Goal: Information Seeking & Learning: Compare options

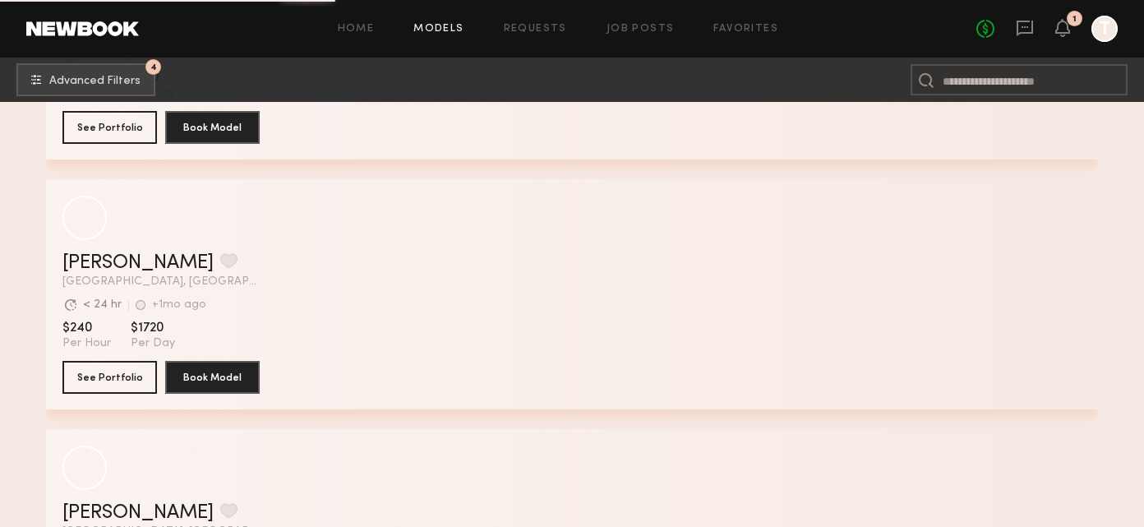
scroll to position [2460, 0]
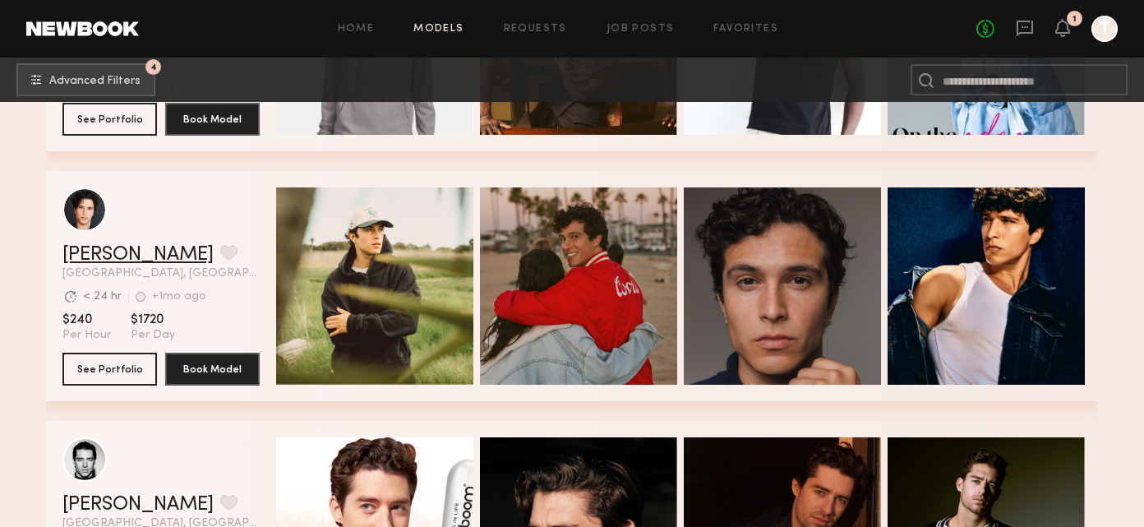
click at [113, 254] on link "Xavier G." at bounding box center [137, 255] width 151 height 20
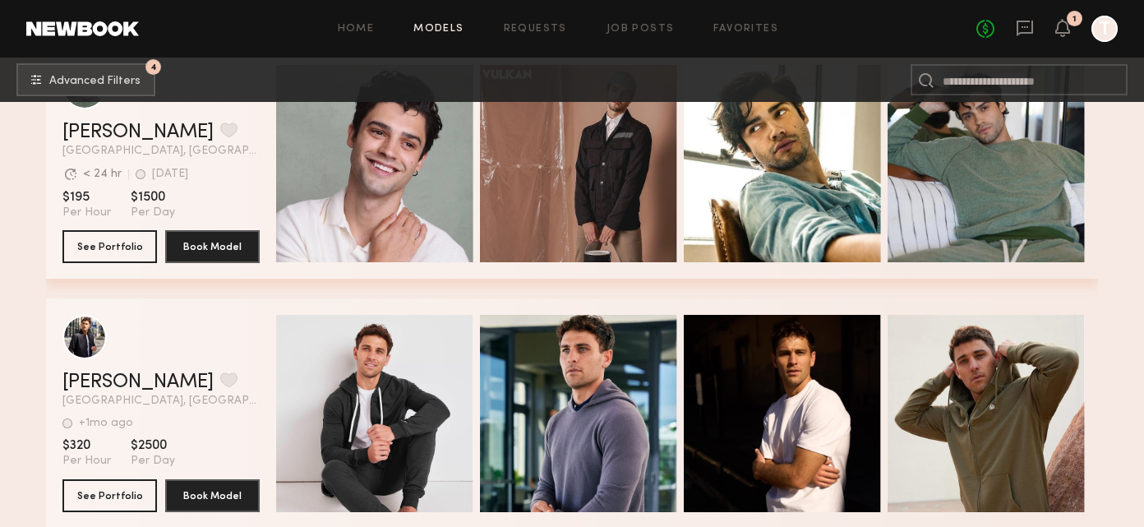
scroll to position [3495, 0]
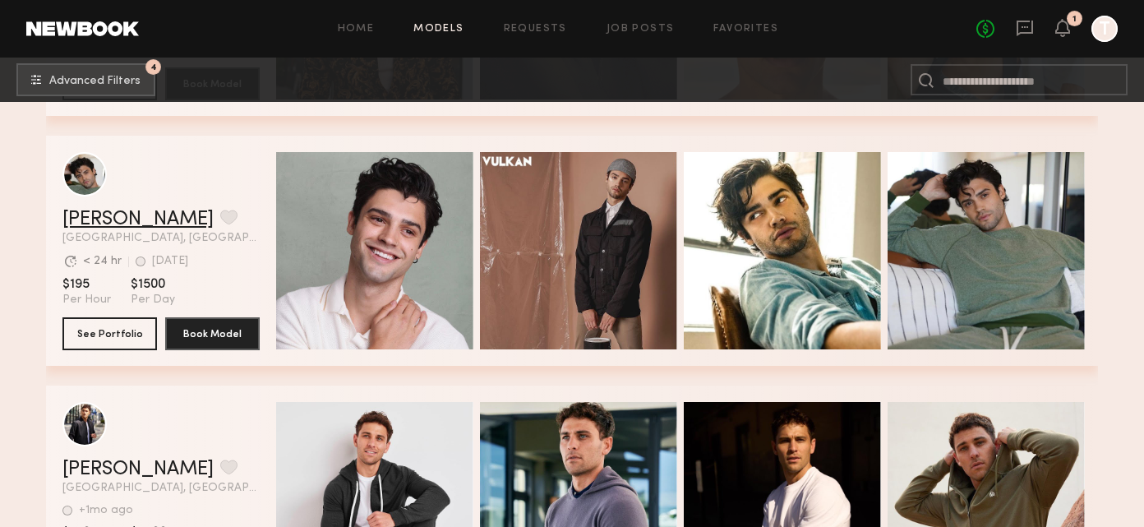
click at [84, 217] on link "Jason K." at bounding box center [137, 219] width 151 height 20
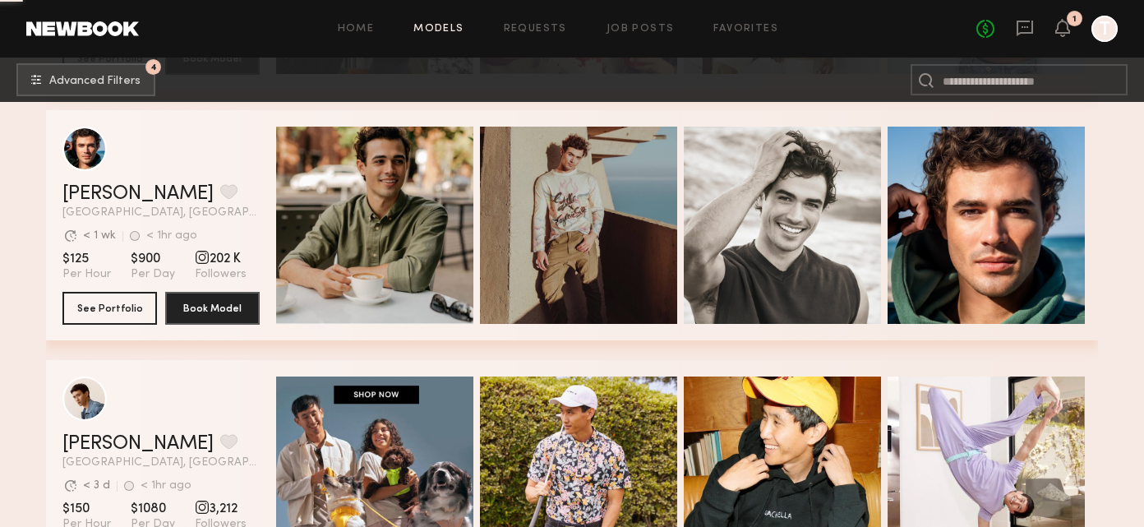
scroll to position [5288, 0]
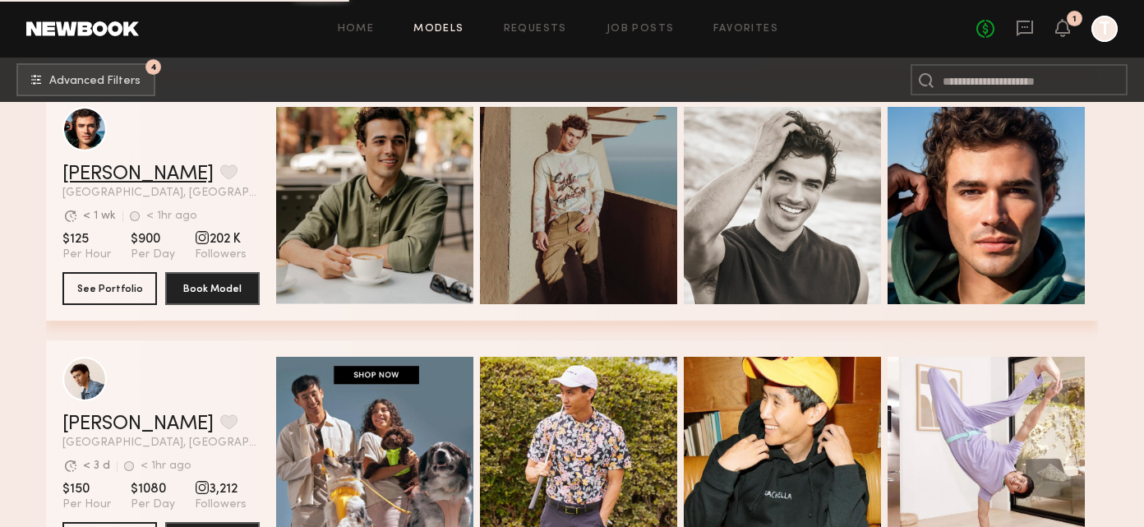
click at [84, 165] on link "Chase H." at bounding box center [137, 174] width 151 height 20
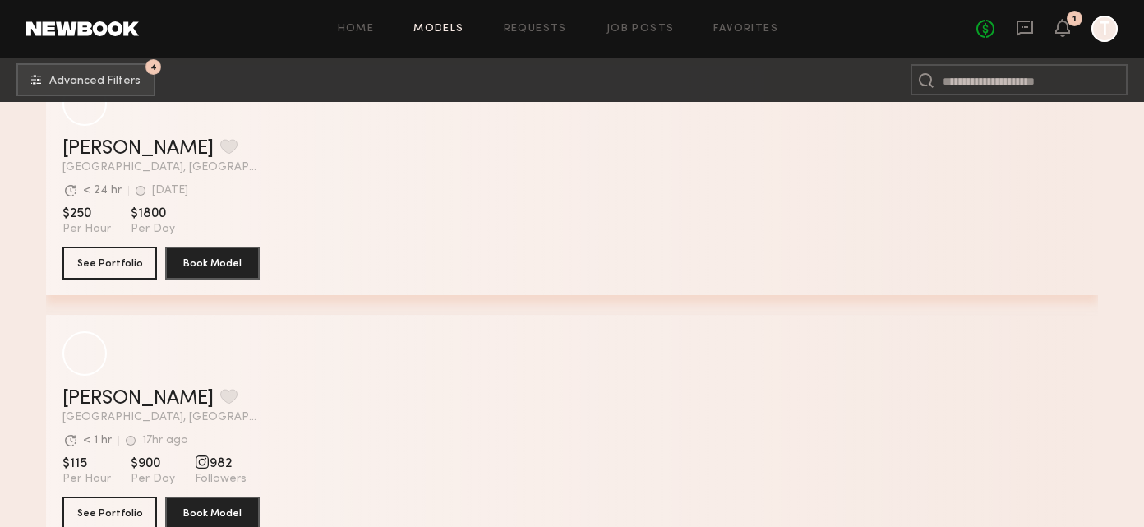
scroll to position [15713, 0]
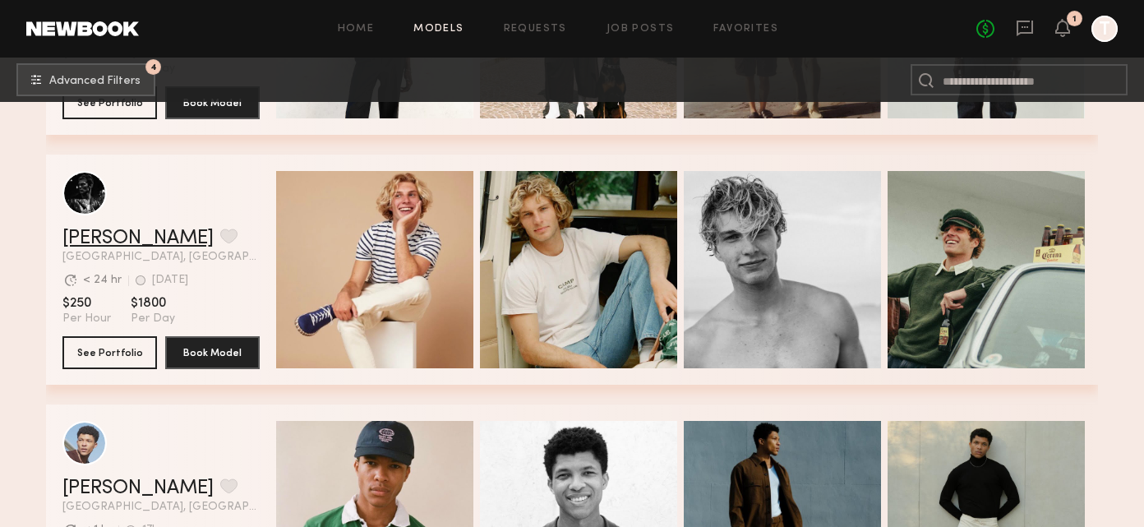
click at [103, 237] on link "Royce L." at bounding box center [137, 238] width 151 height 20
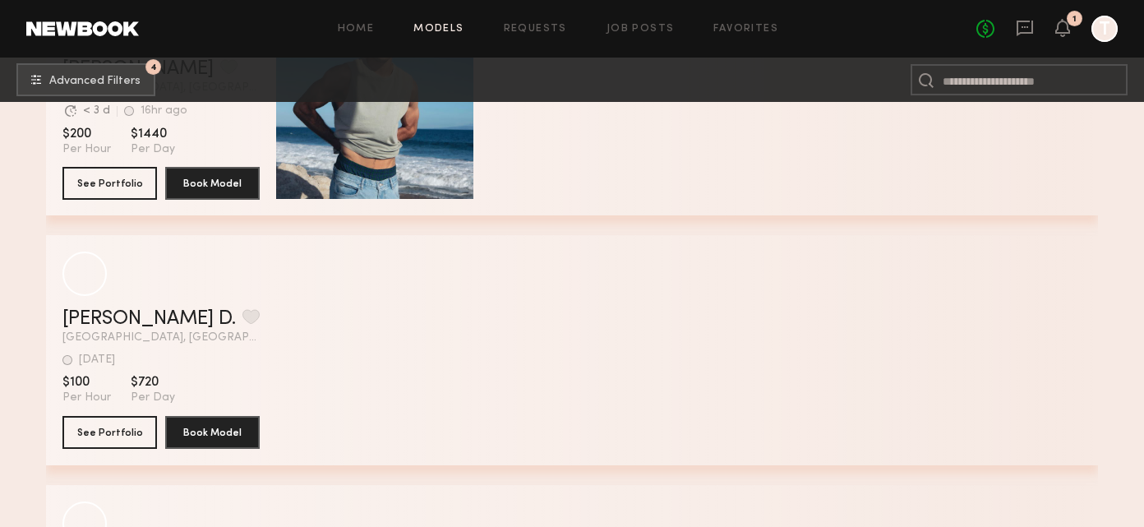
scroll to position [21235, 0]
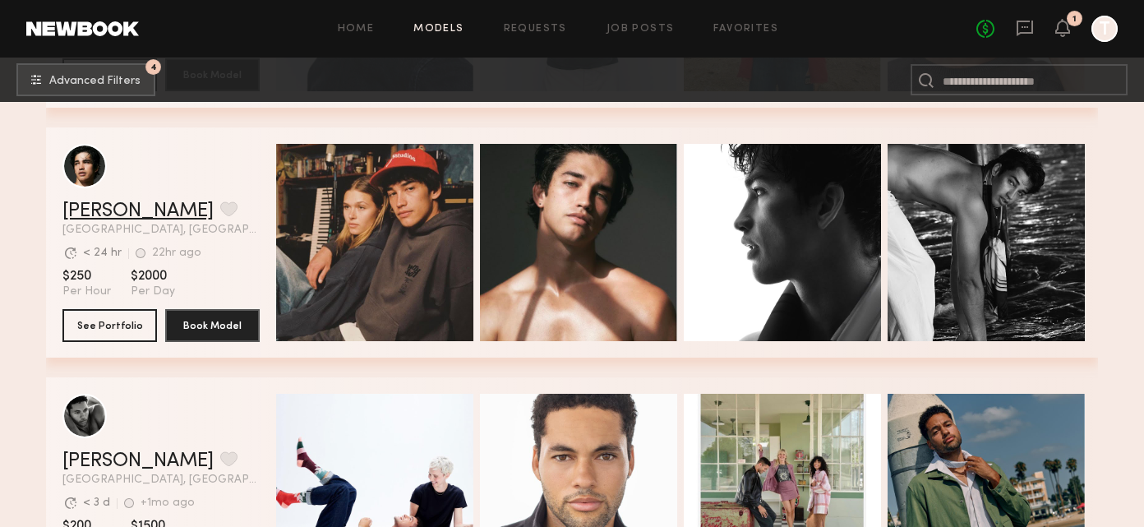
click at [82, 211] on link "Jessey S." at bounding box center [137, 211] width 151 height 20
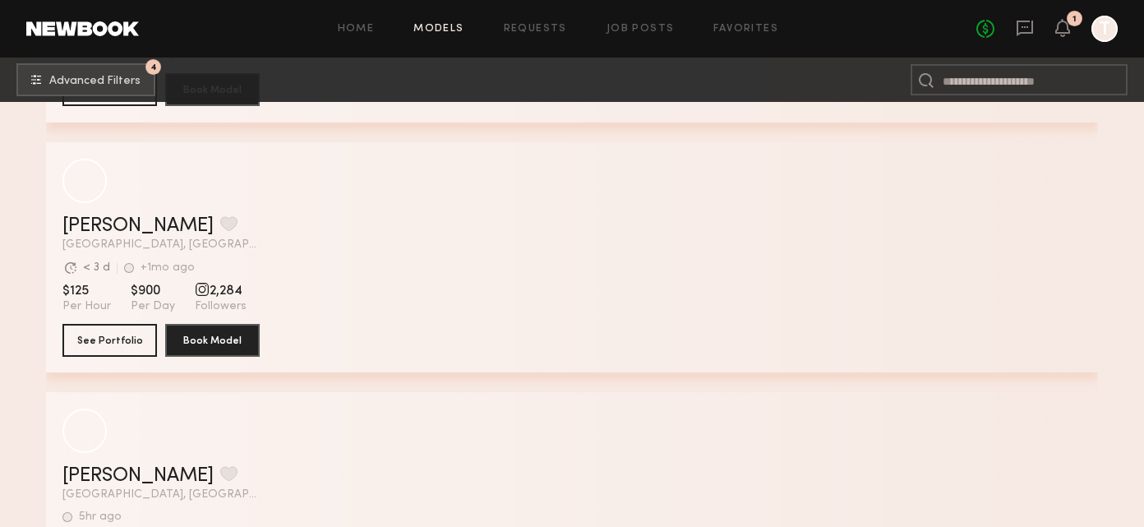
scroll to position [25969, 0]
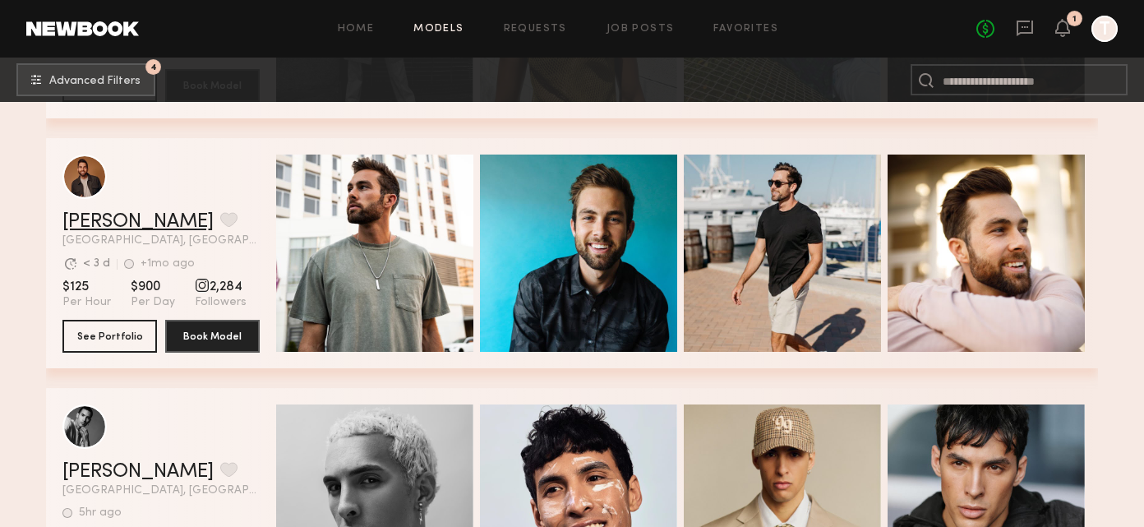
click at [116, 214] on link "Brandon M." at bounding box center [137, 222] width 151 height 20
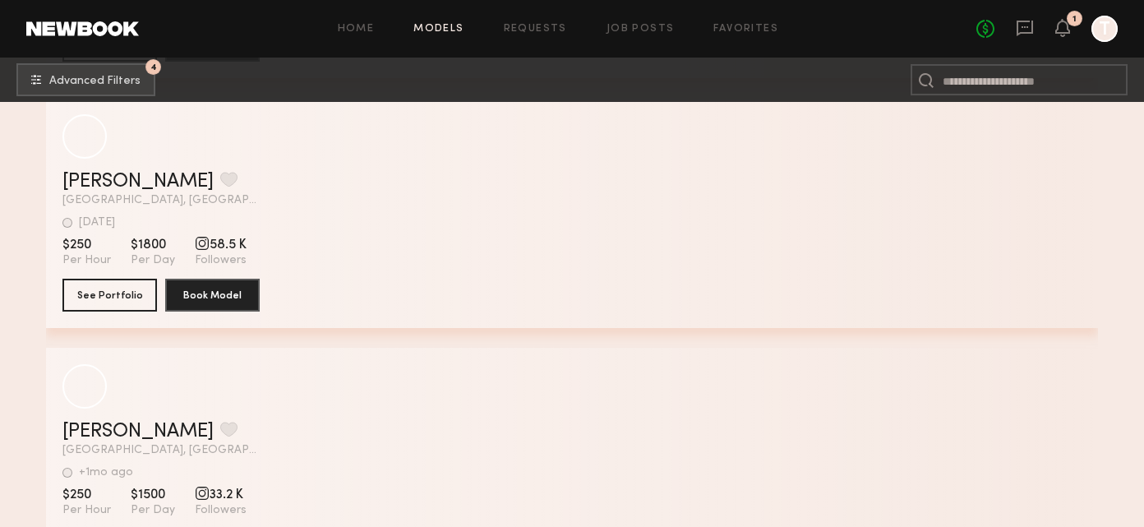
scroll to position [27464, 0]
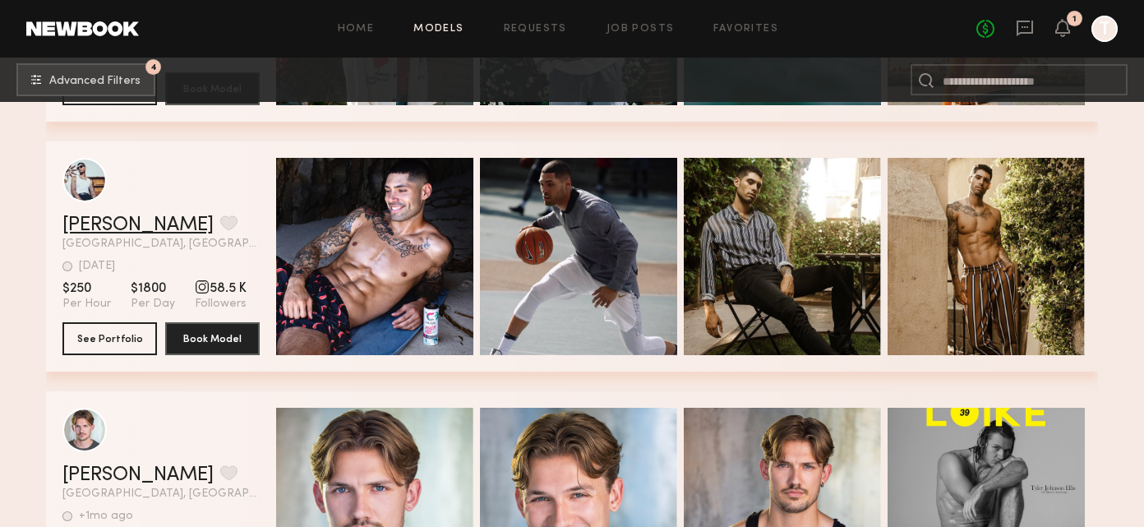
click at [128, 217] on link "Pierson W." at bounding box center [137, 225] width 151 height 20
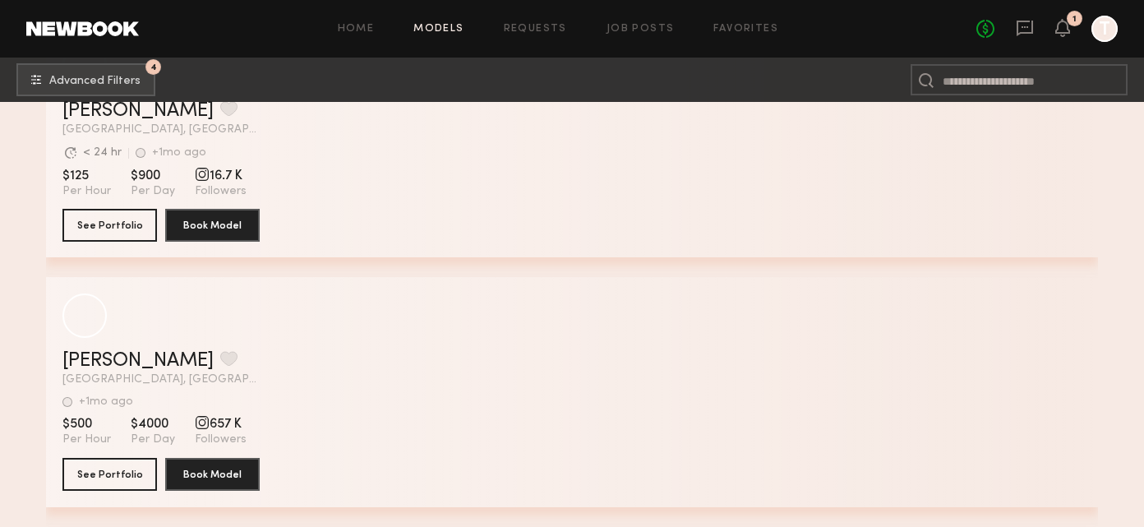
scroll to position [29828, 0]
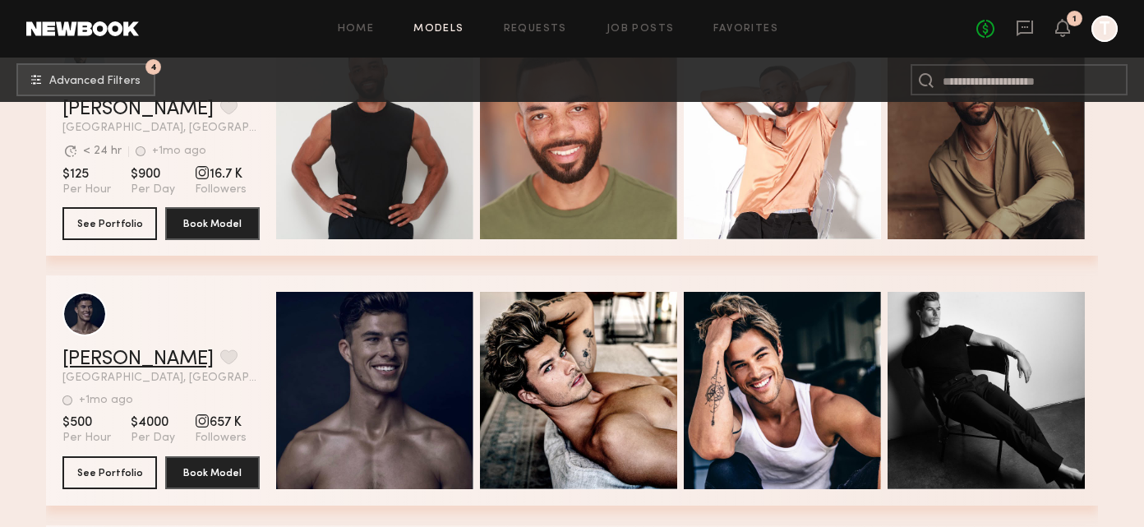
click at [126, 352] on link "Chase M." at bounding box center [137, 359] width 151 height 20
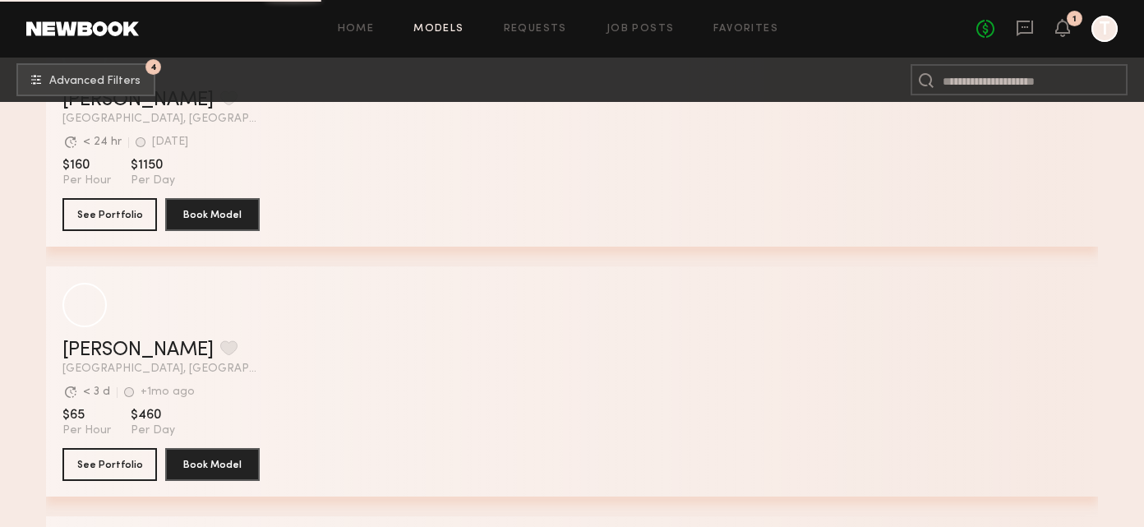
scroll to position [35575, 0]
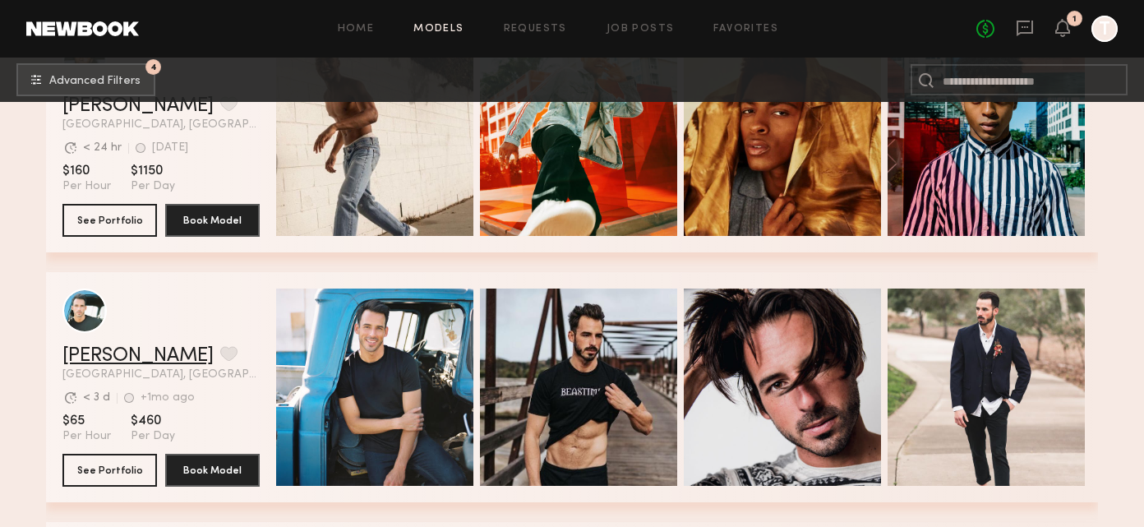
click at [94, 359] on link "Sean L." at bounding box center [137, 356] width 151 height 20
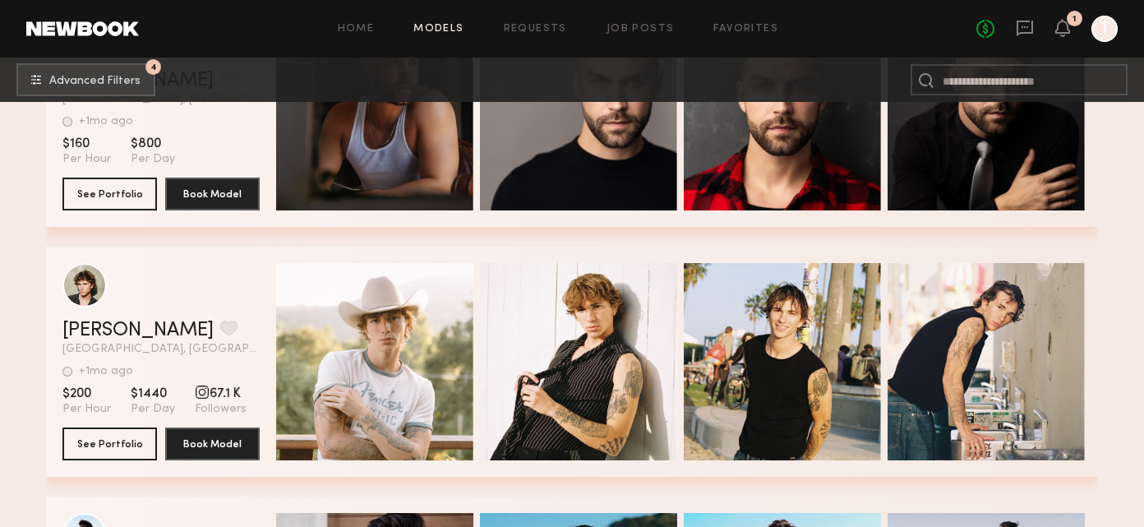
scroll to position [43846, 0]
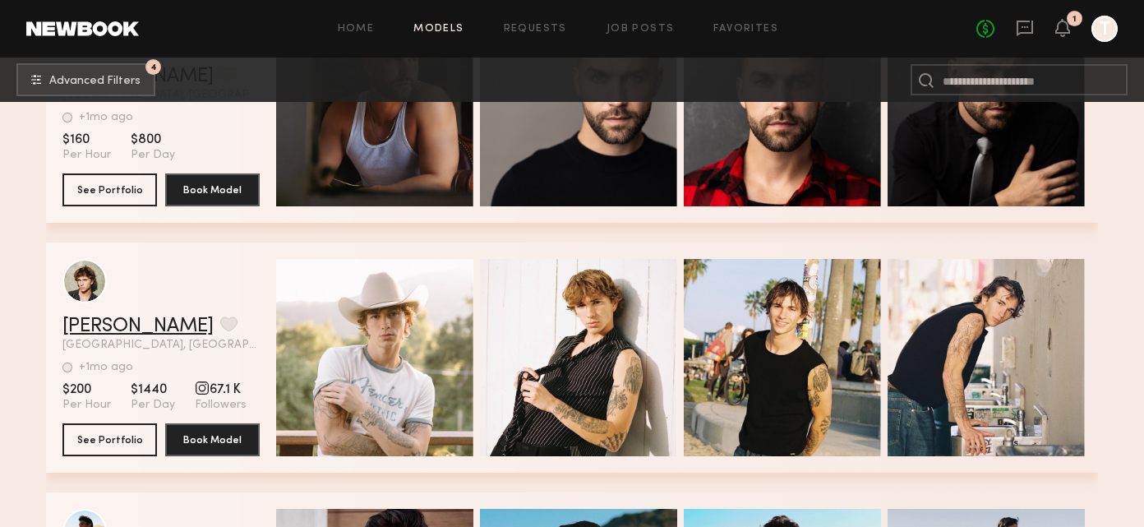
click at [101, 328] on link "Bryce T." at bounding box center [137, 326] width 151 height 20
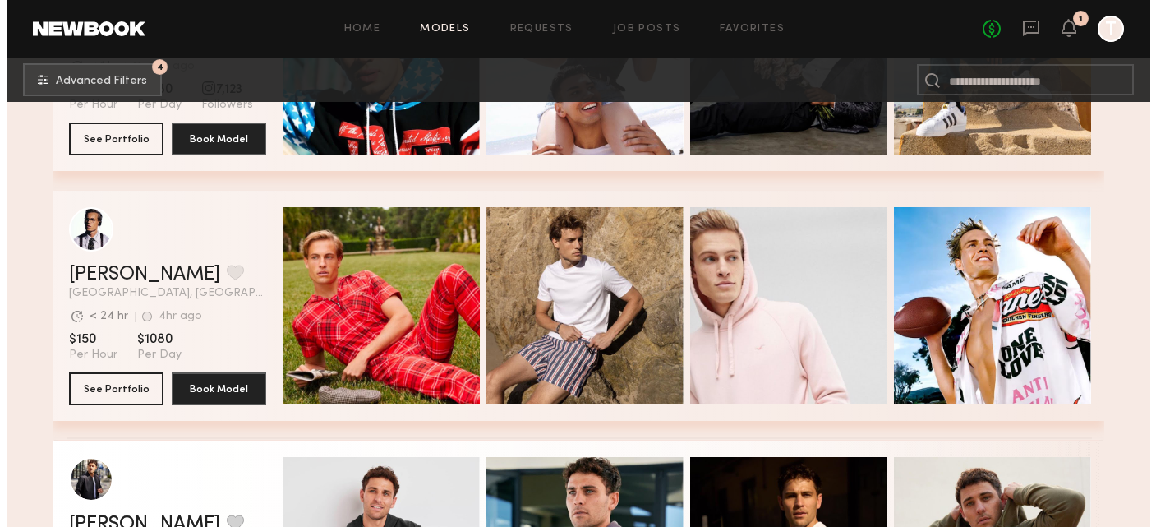
scroll to position [0, 0]
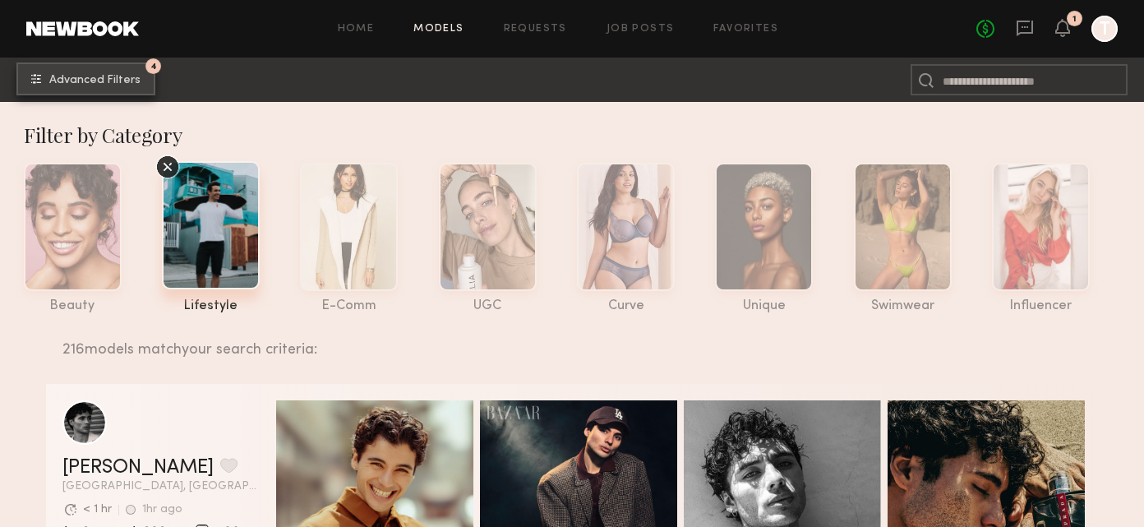
click at [121, 71] on button "4 Advanced Filters" at bounding box center [85, 78] width 139 height 33
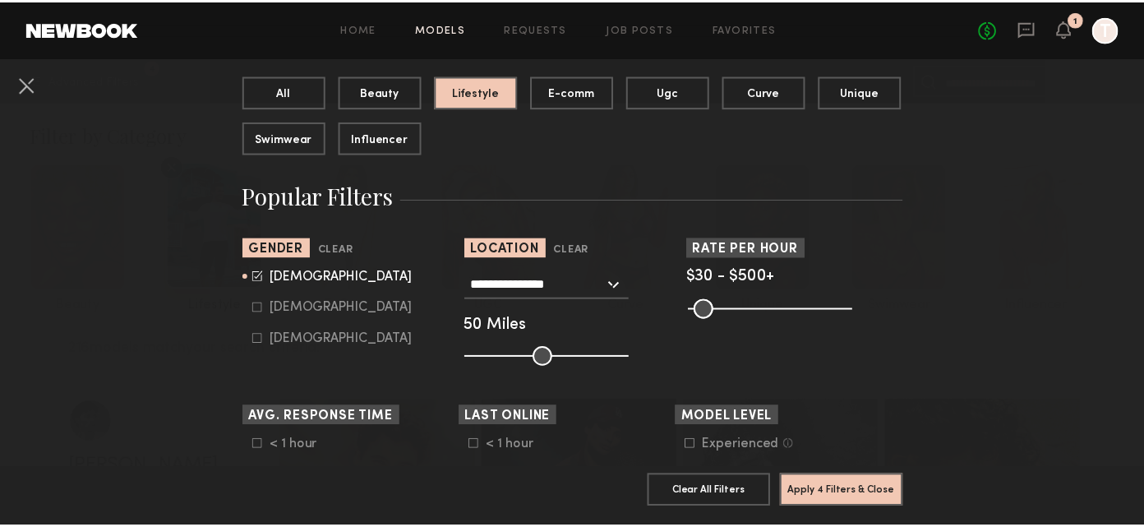
scroll to position [169, 0]
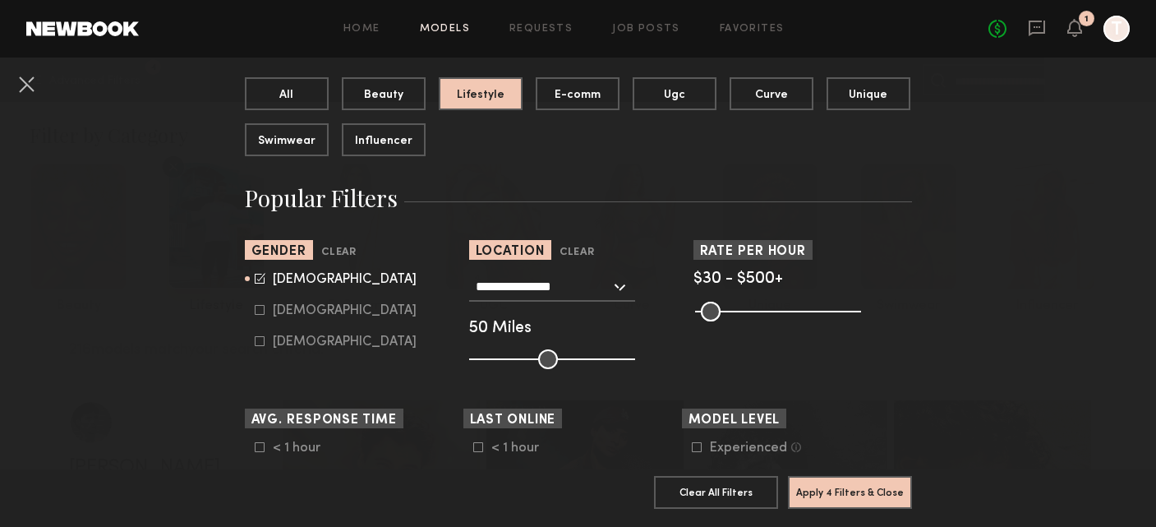
click at [582, 282] on input "**********" at bounding box center [543, 286] width 135 height 28
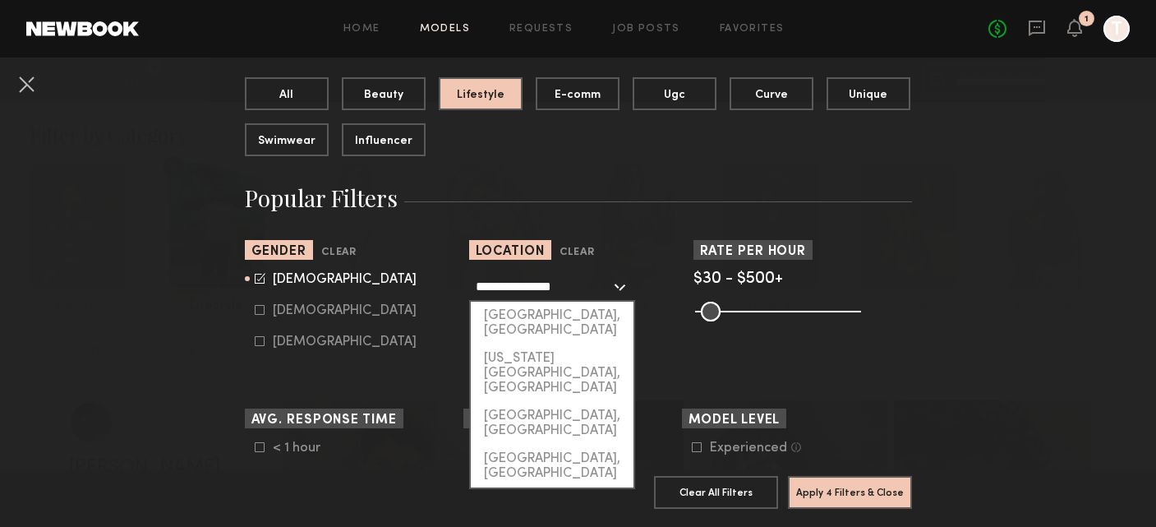
click at [534, 137] on div "All Beauty Lifestyle E-comm Ugc Curve Unique Swimwear Influencer" at bounding box center [585, 123] width 680 height 92
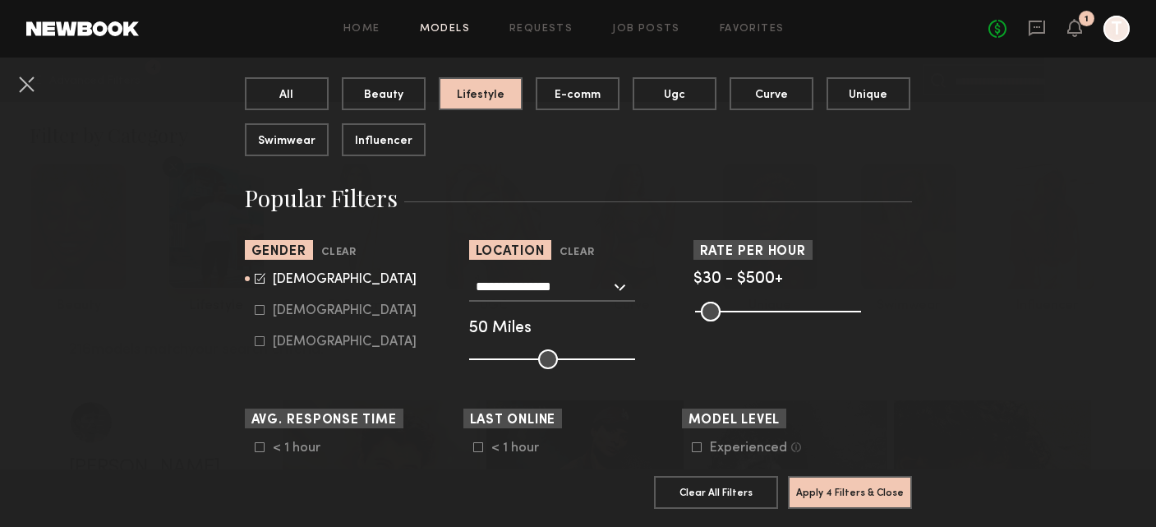
click at [258, 277] on icon at bounding box center [260, 278] width 11 height 11
type input "*"
click at [255, 312] on icon at bounding box center [260, 310] width 10 height 10
type input "**"
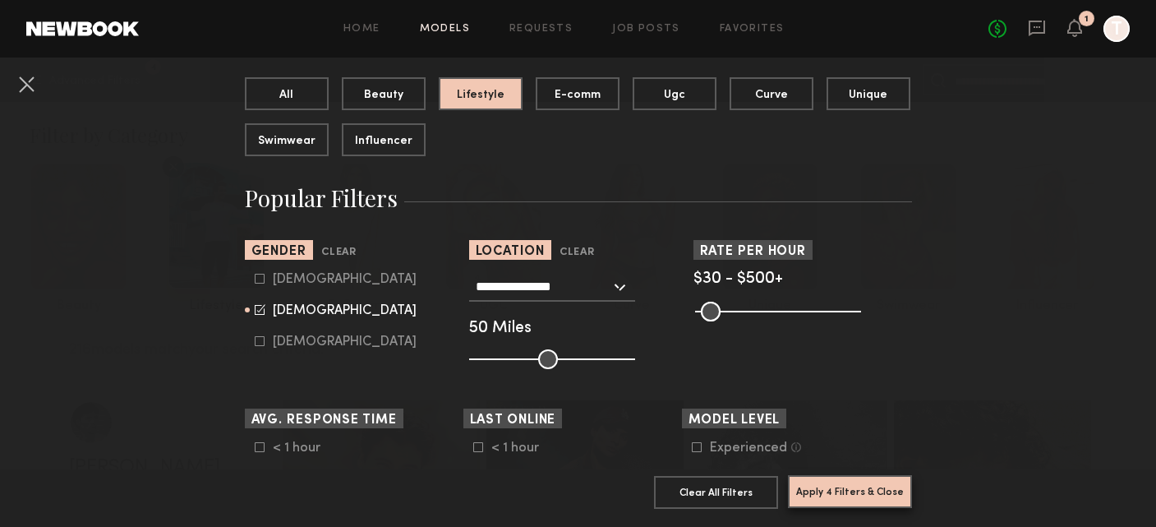
click at [826, 475] on button "Apply 4 Filters & Close" at bounding box center [850, 491] width 124 height 33
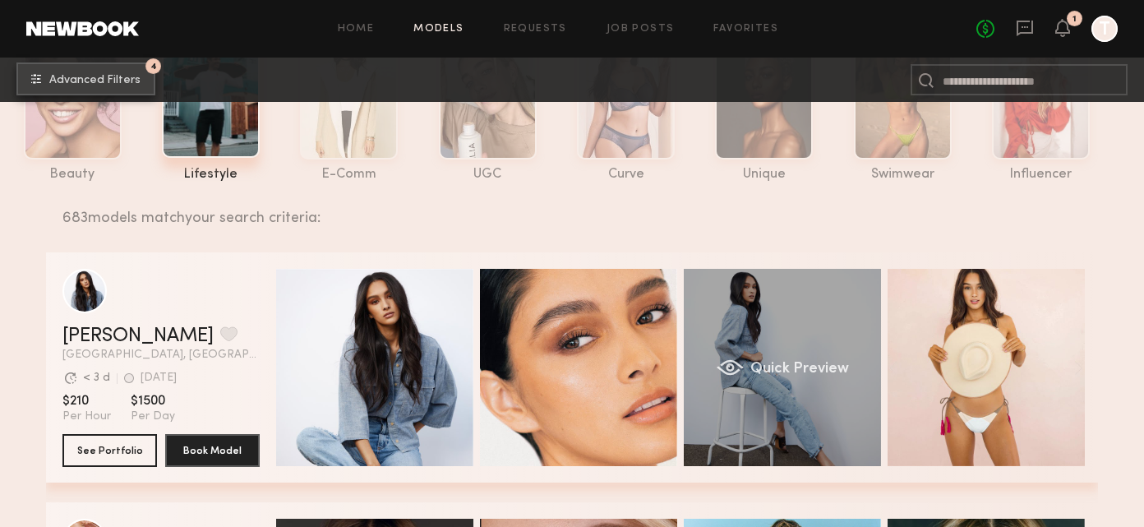
scroll to position [135, 0]
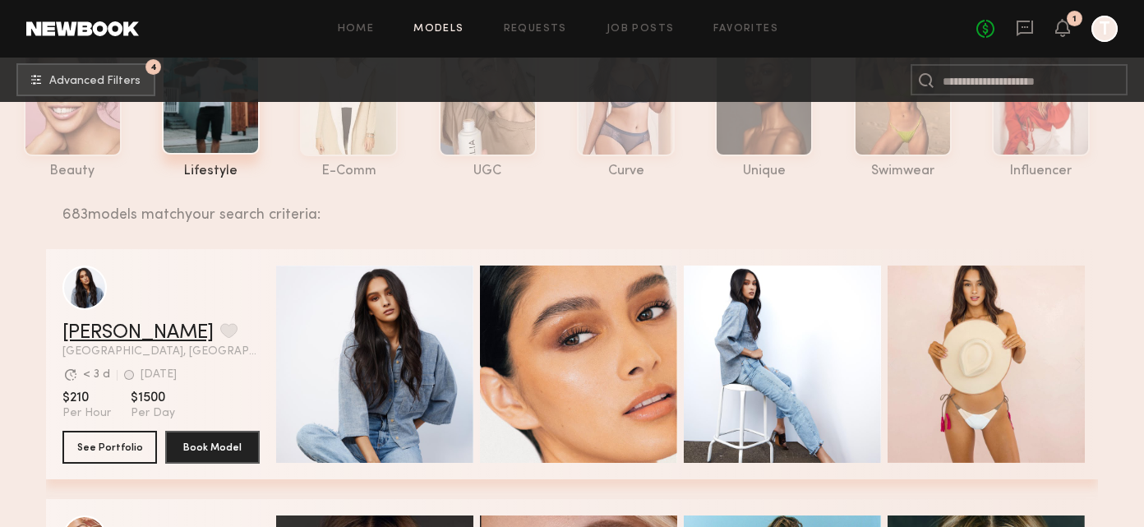
click at [115, 330] on link "Brianna G." at bounding box center [137, 333] width 151 height 20
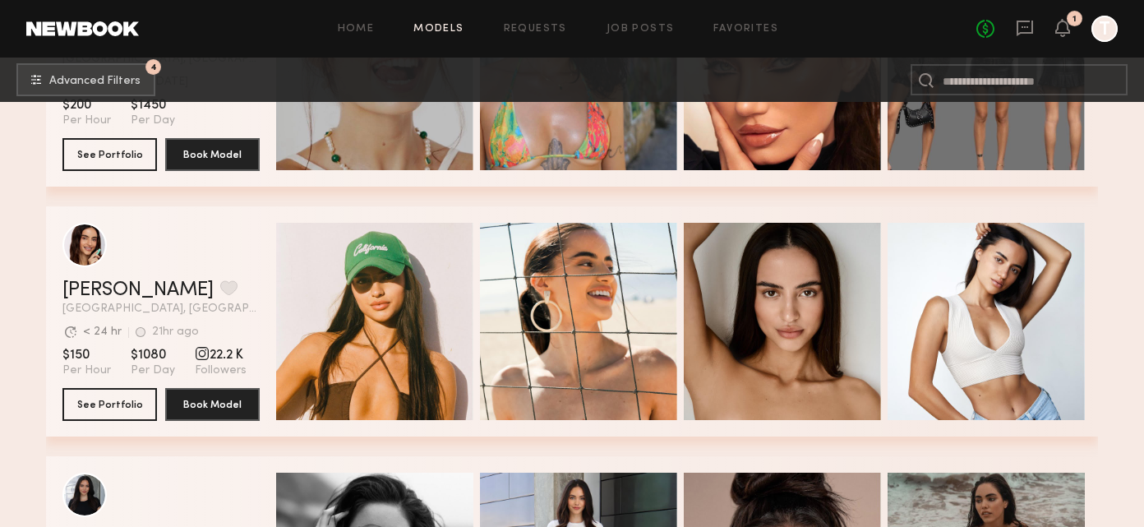
scroll to position [4175, 0]
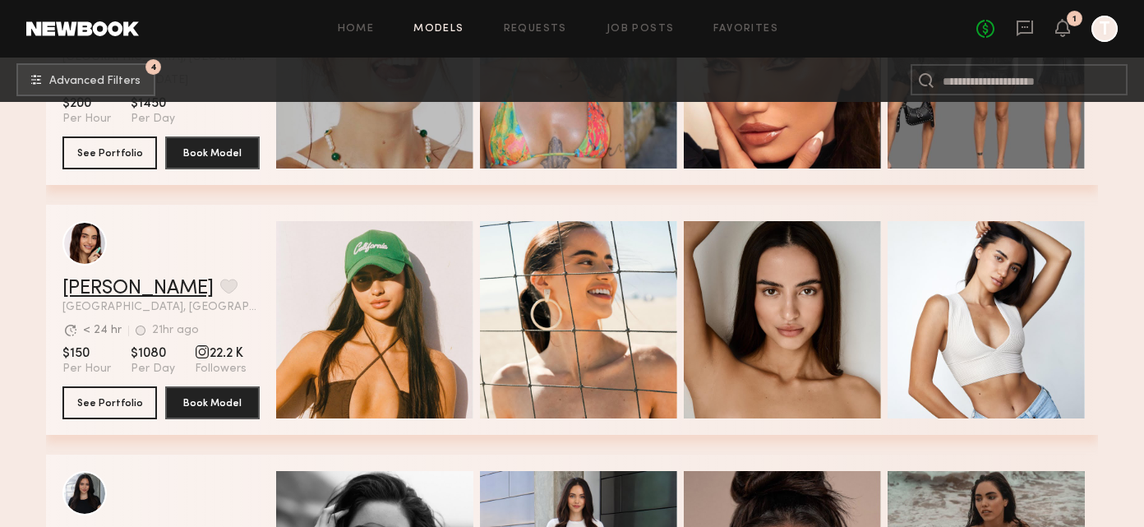
click at [106, 283] on link "Anna S." at bounding box center [137, 288] width 151 height 20
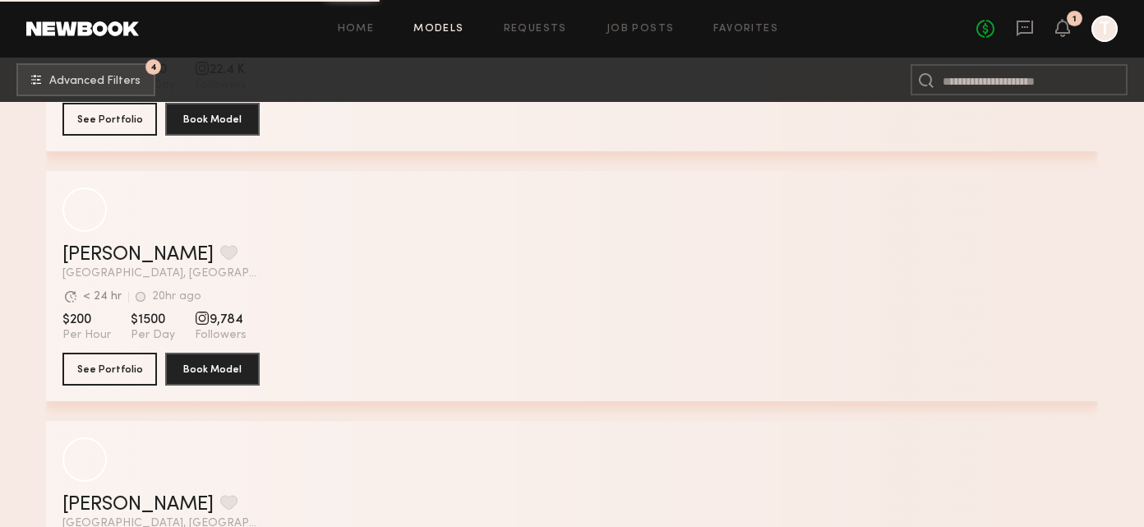
scroll to position [8456, 0]
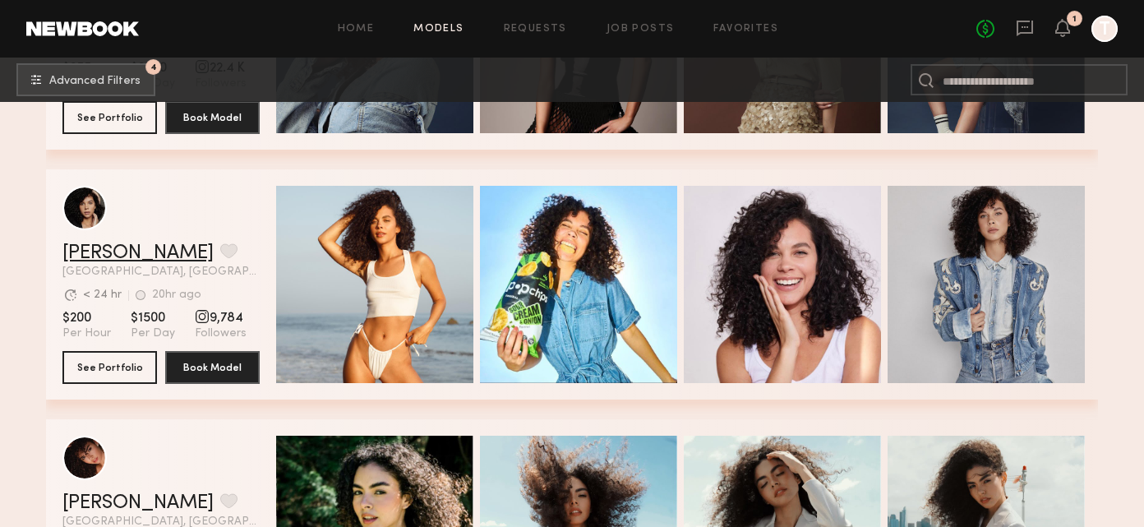
click at [99, 255] on link "Tracy D." at bounding box center [137, 253] width 151 height 20
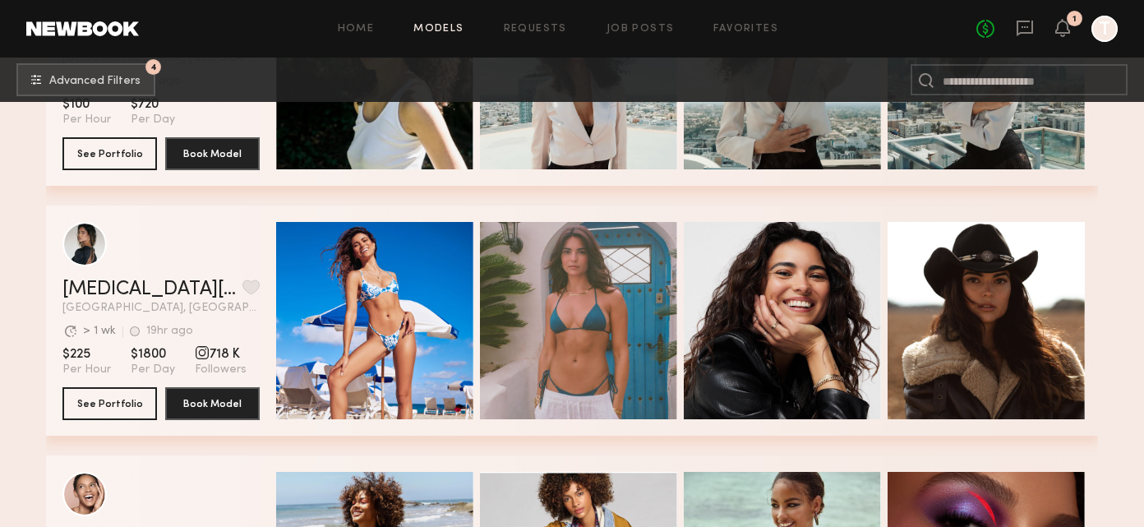
scroll to position [8952, 0]
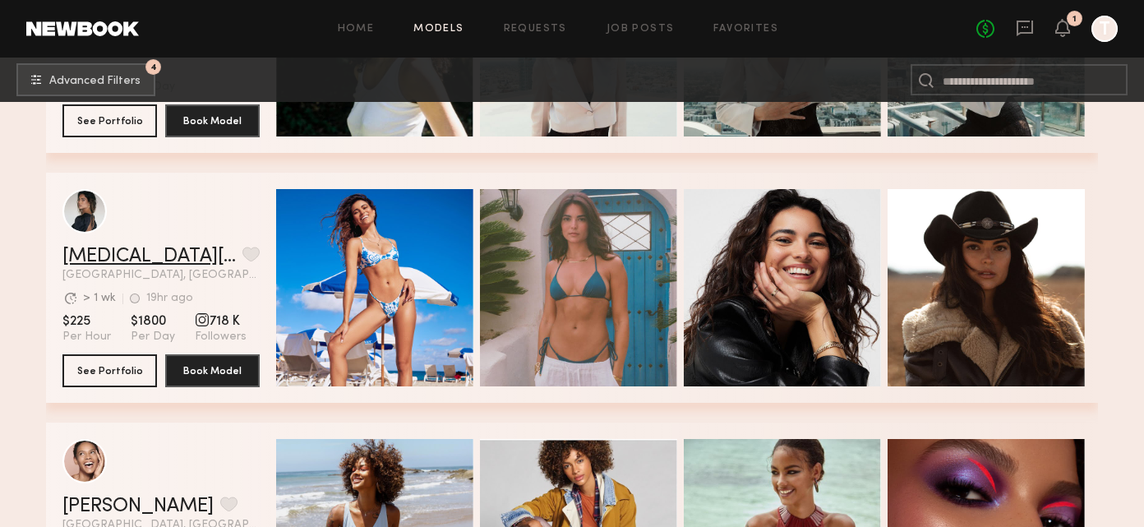
click at [107, 252] on link "Kyra S." at bounding box center [148, 256] width 173 height 20
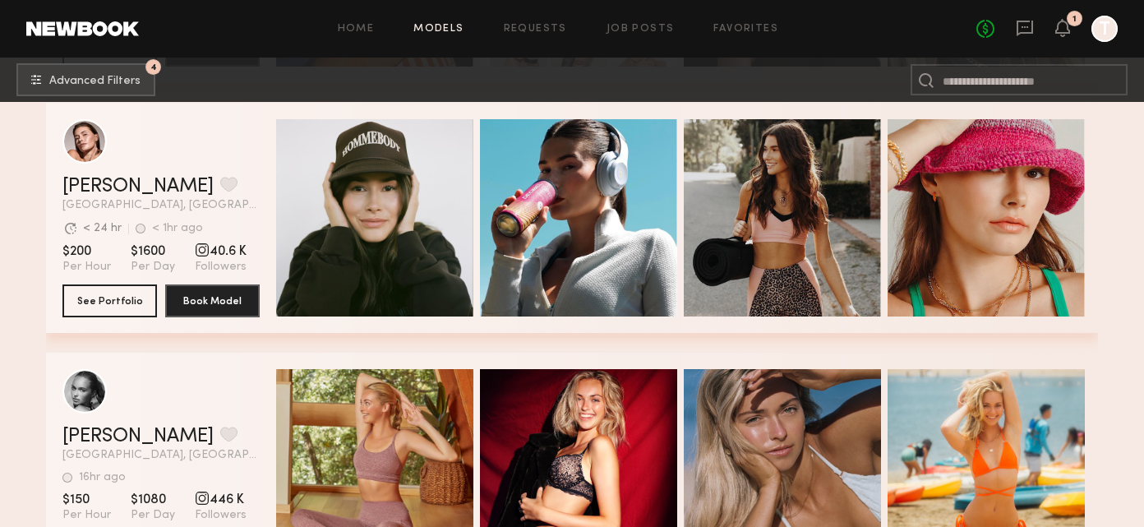
scroll to position [23996, 0]
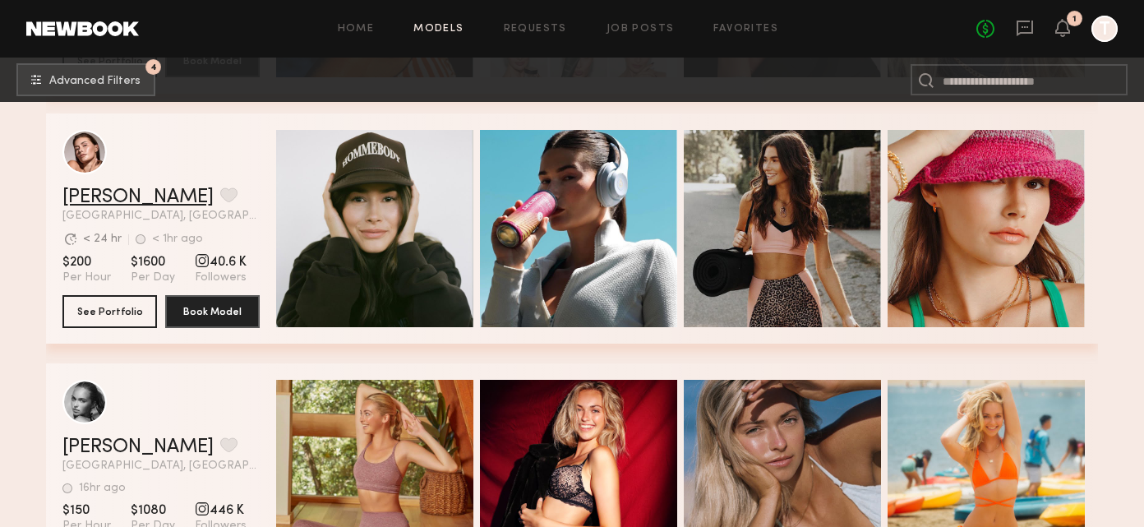
click at [127, 197] on link "Chelsey M." at bounding box center [137, 197] width 151 height 20
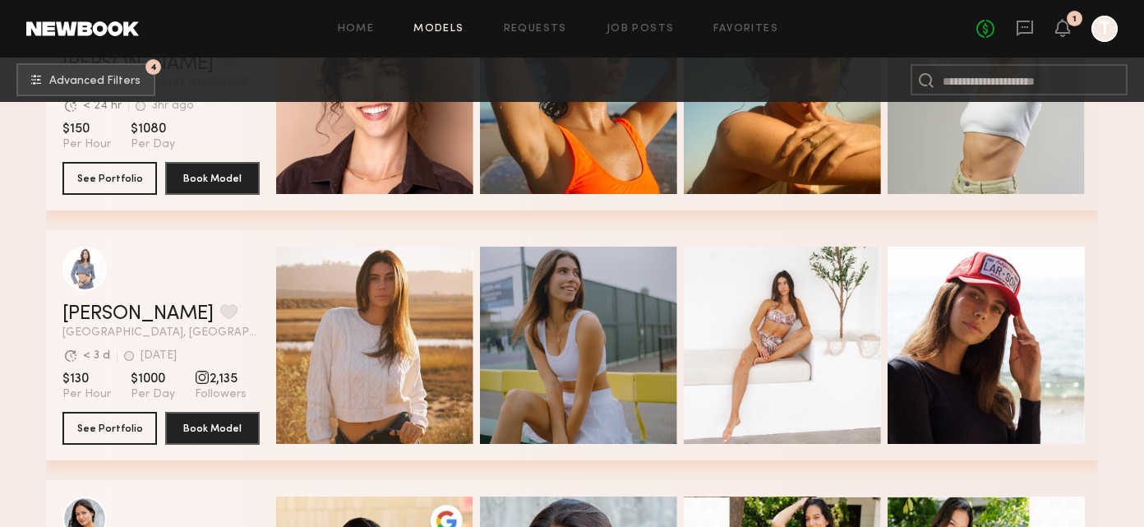
scroll to position [40378, 0]
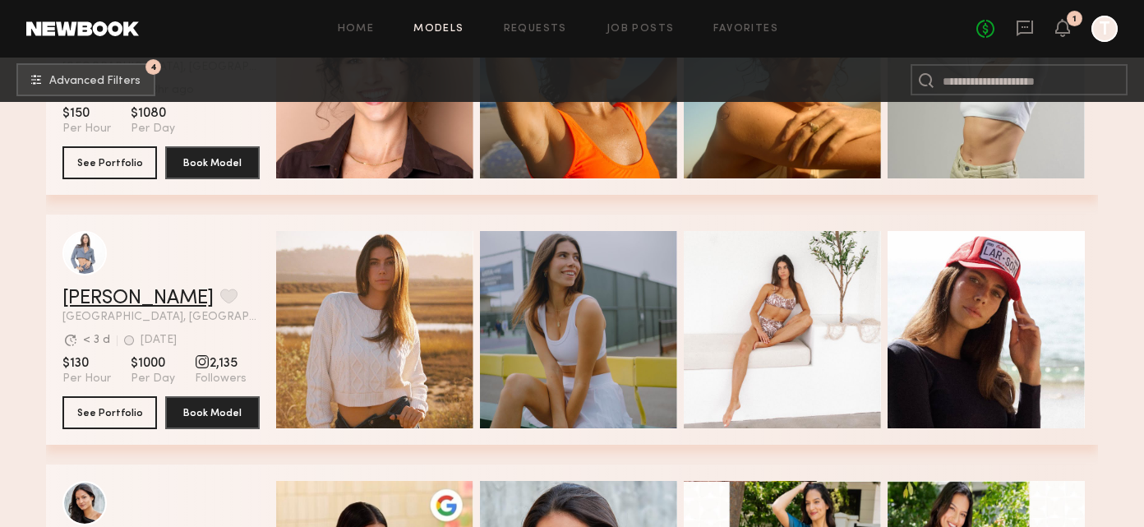
click at [143, 298] on link "Domenique B." at bounding box center [137, 298] width 151 height 20
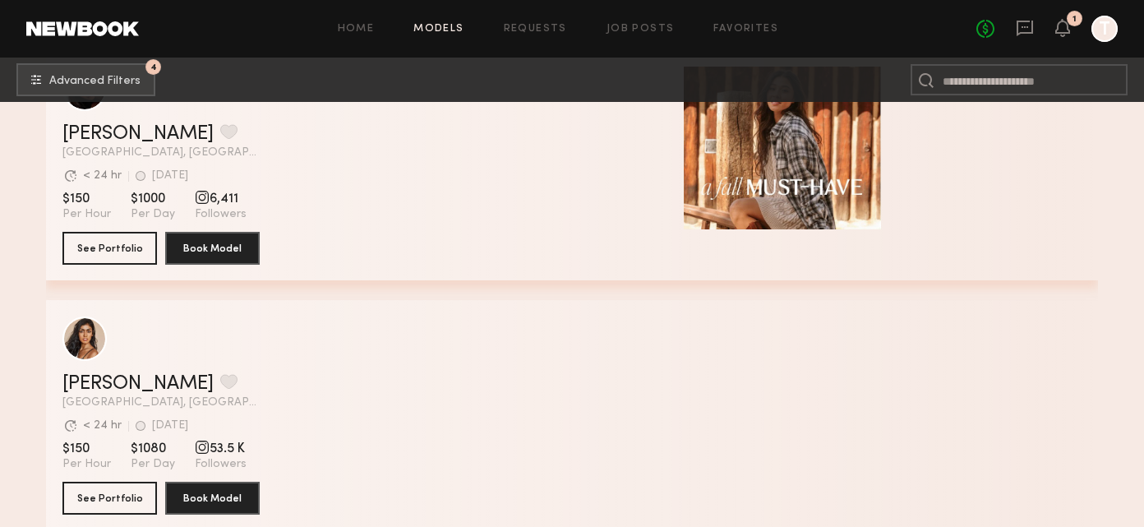
scroll to position [42229, 0]
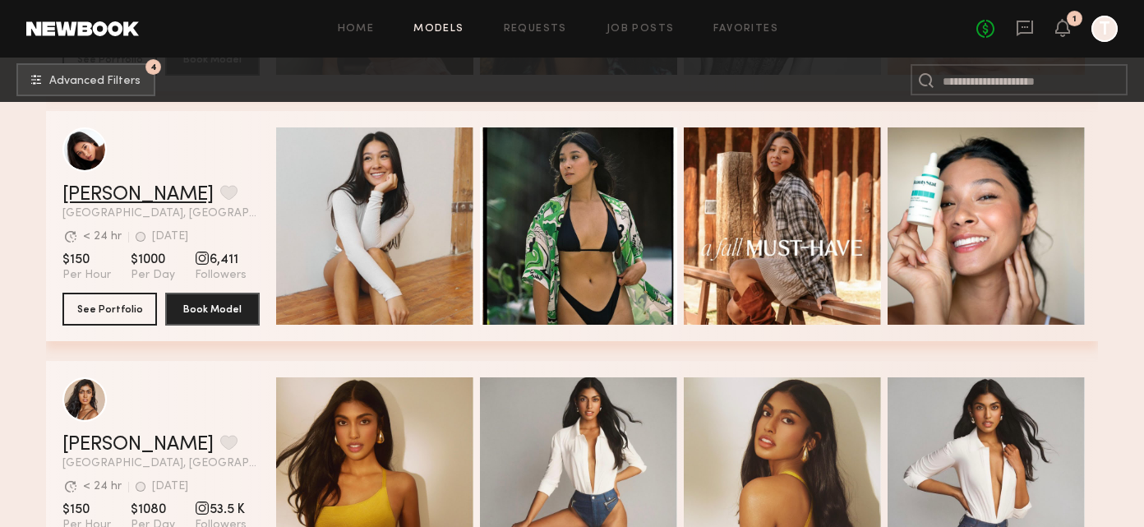
click at [95, 187] on link "Giti T." at bounding box center [137, 195] width 151 height 20
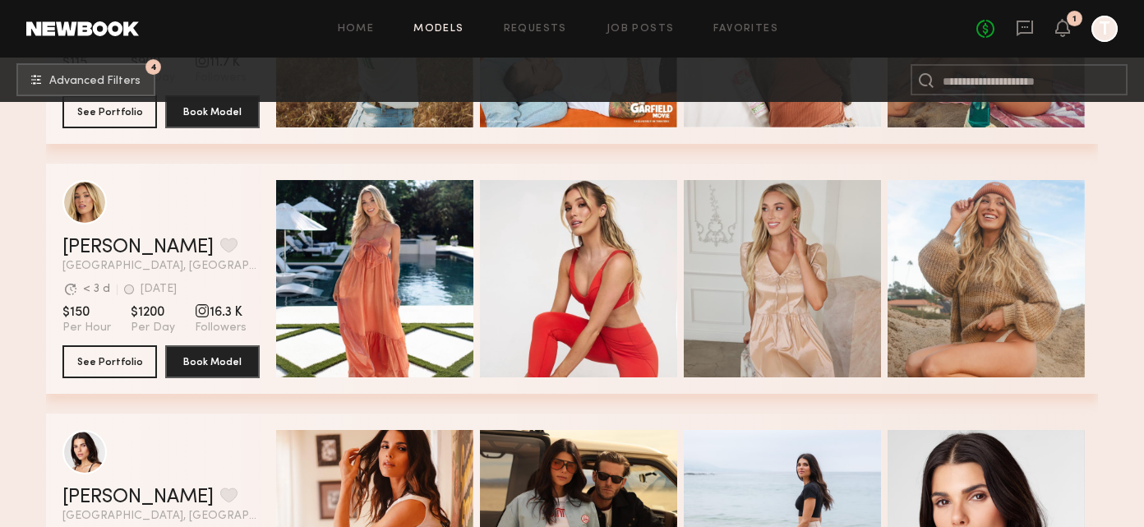
scroll to position [43181, 0]
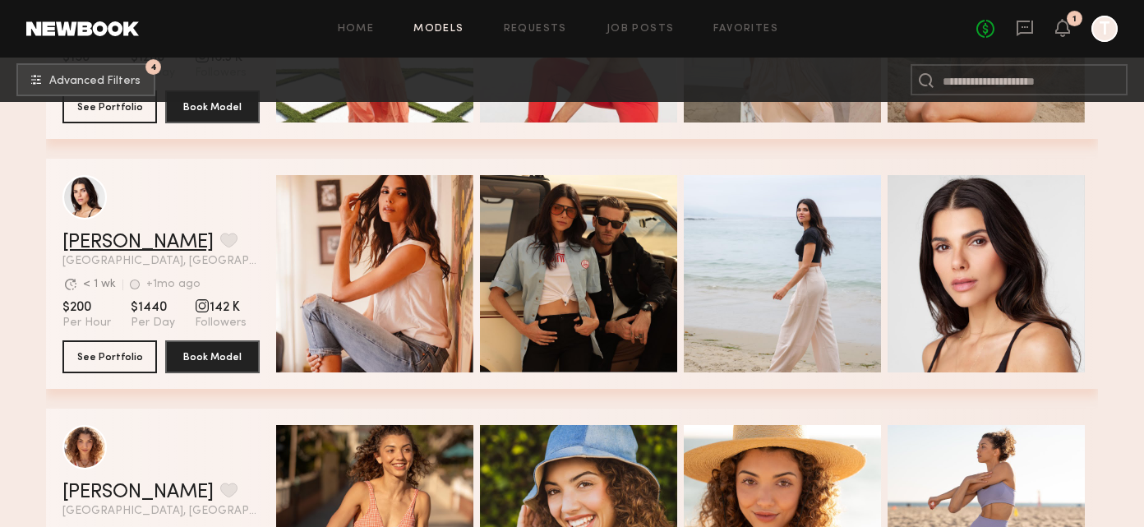
click at [117, 239] on link "Nicole P." at bounding box center [137, 242] width 151 height 20
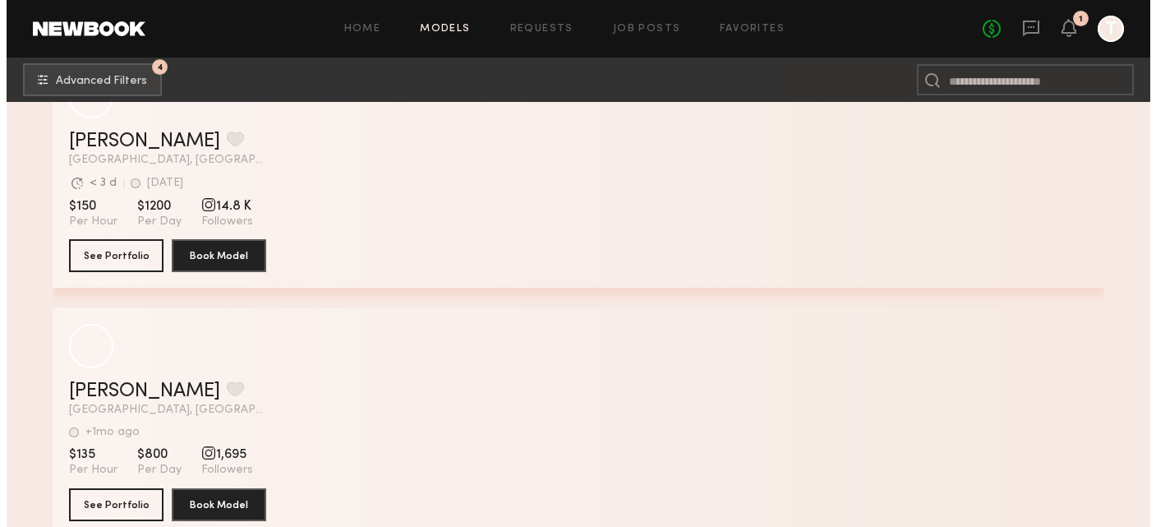
scroll to position [48461, 0]
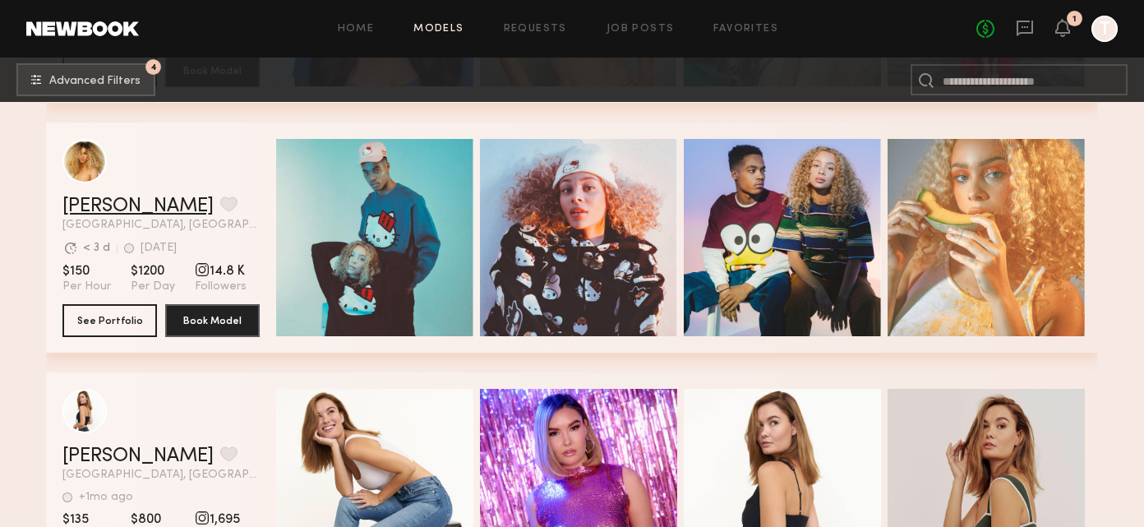
click at [108, 203] on link "[PERSON_NAME]" at bounding box center [137, 206] width 151 height 20
click at [454, 26] on link "Models" at bounding box center [438, 29] width 50 height 11
click at [72, 73] on button "4 Advanced Filters" at bounding box center [85, 78] width 139 height 33
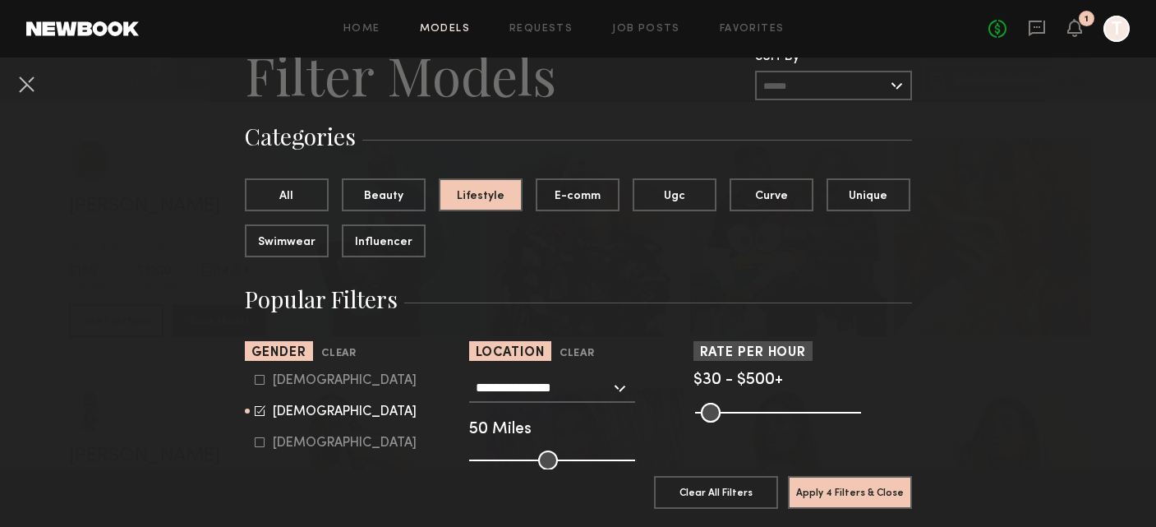
scroll to position [95, 0]
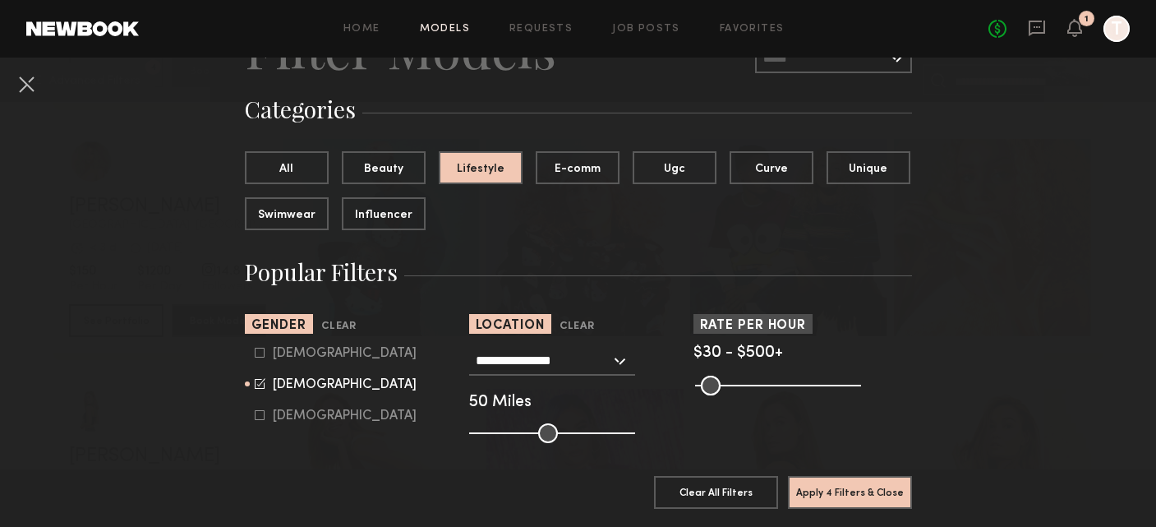
click at [278, 346] on common-framework-checkbox "Male" at bounding box center [359, 353] width 209 height 15
click at [263, 352] on label "Male" at bounding box center [336, 353] width 162 height 10
type input "**"
click at [256, 384] on icon at bounding box center [260, 382] width 8 height 8
type input "*"
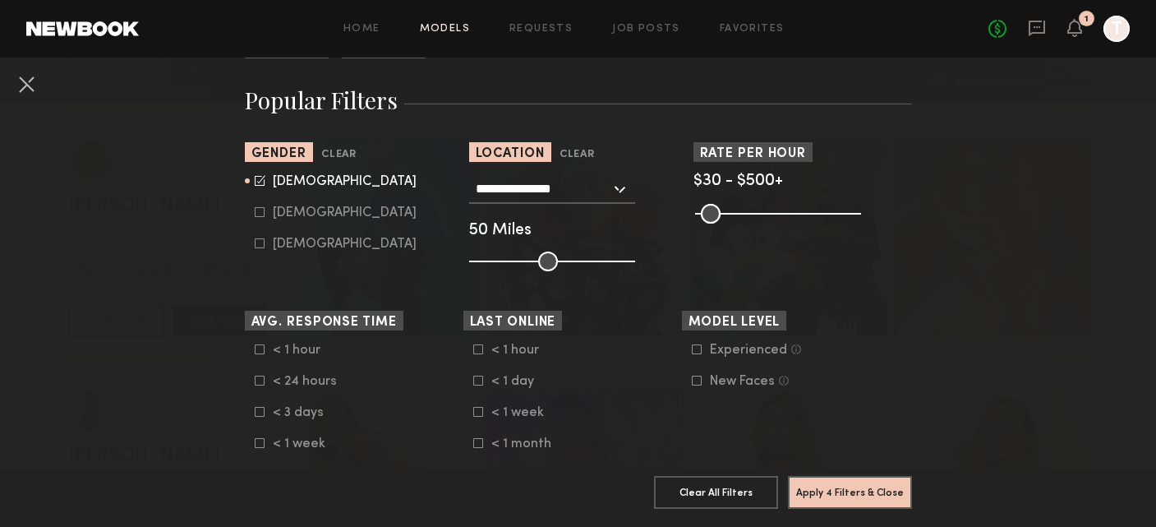
scroll to position [272, 0]
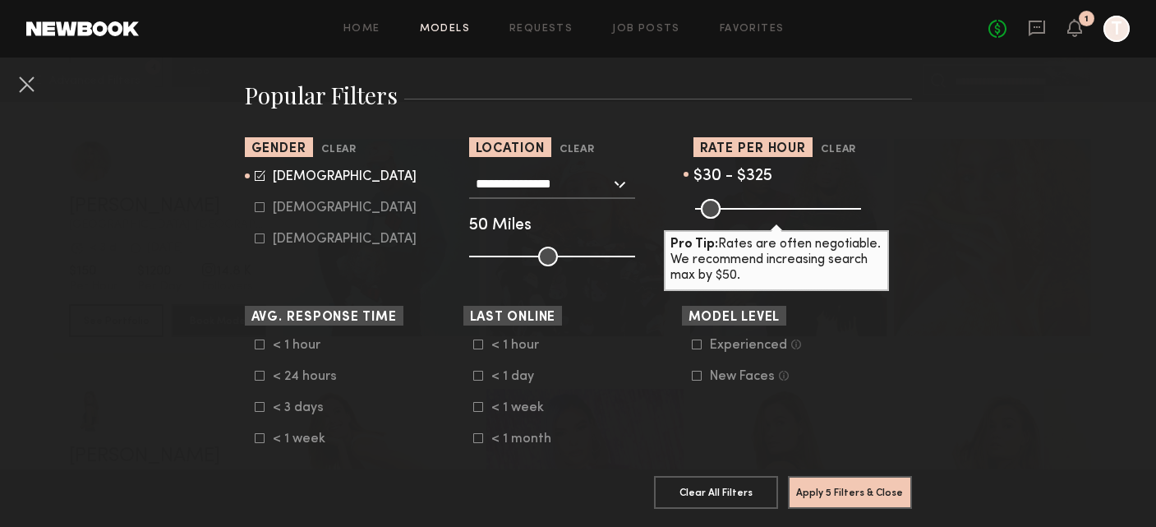
drag, startPoint x: 841, startPoint y: 203, endPoint x: 789, endPoint y: 205, distance: 51.8
type input "***"
click at [789, 205] on input "range" at bounding box center [778, 209] width 166 height 20
click at [836, 402] on section "Model Level Experienced Talent we’ve deemed to have ample paid, professional mo…" at bounding box center [791, 376] width 219 height 140
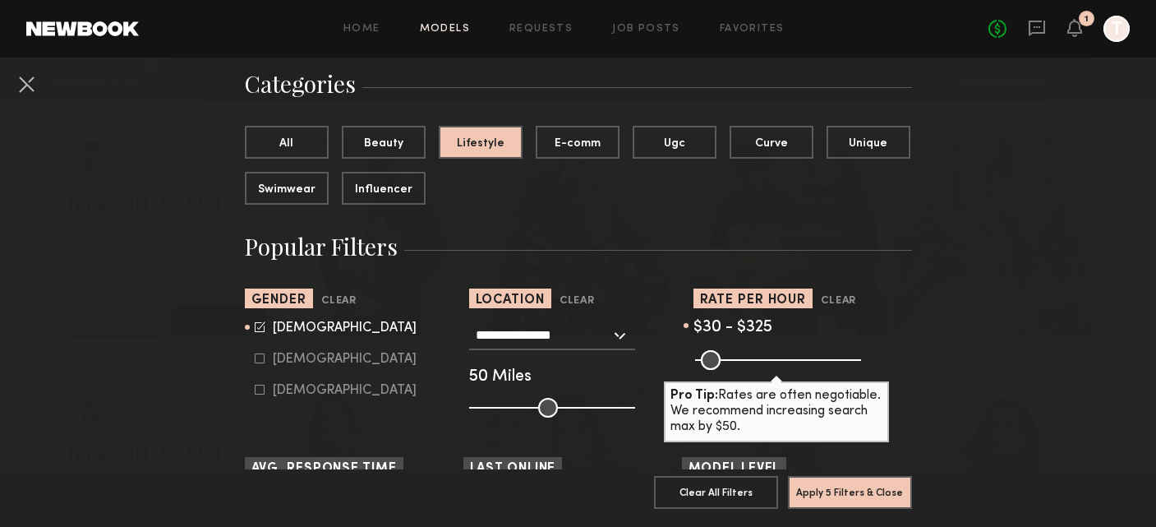
scroll to position [85, 0]
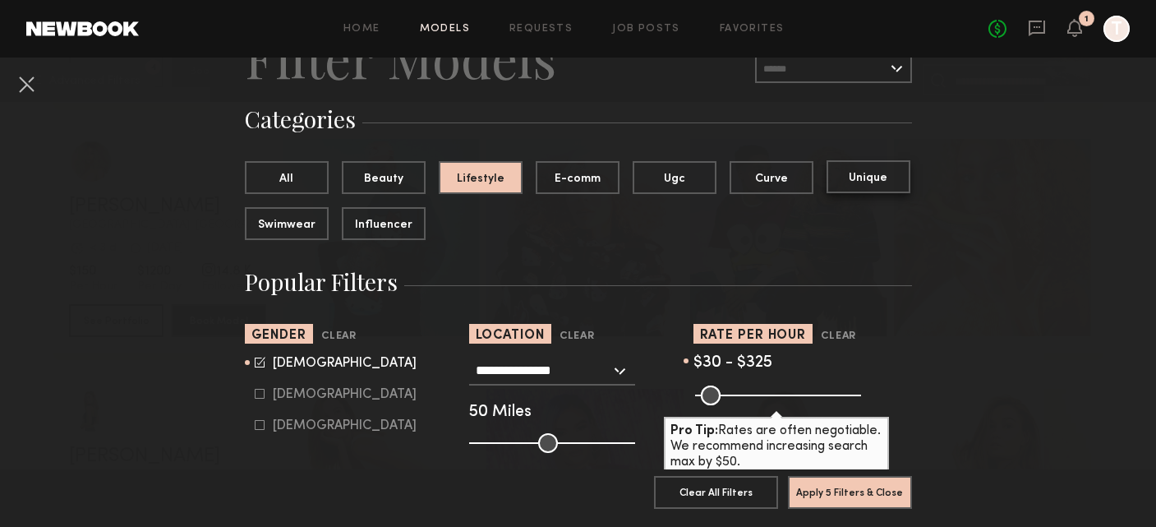
click at [886, 173] on button "Unique" at bounding box center [868, 176] width 84 height 33
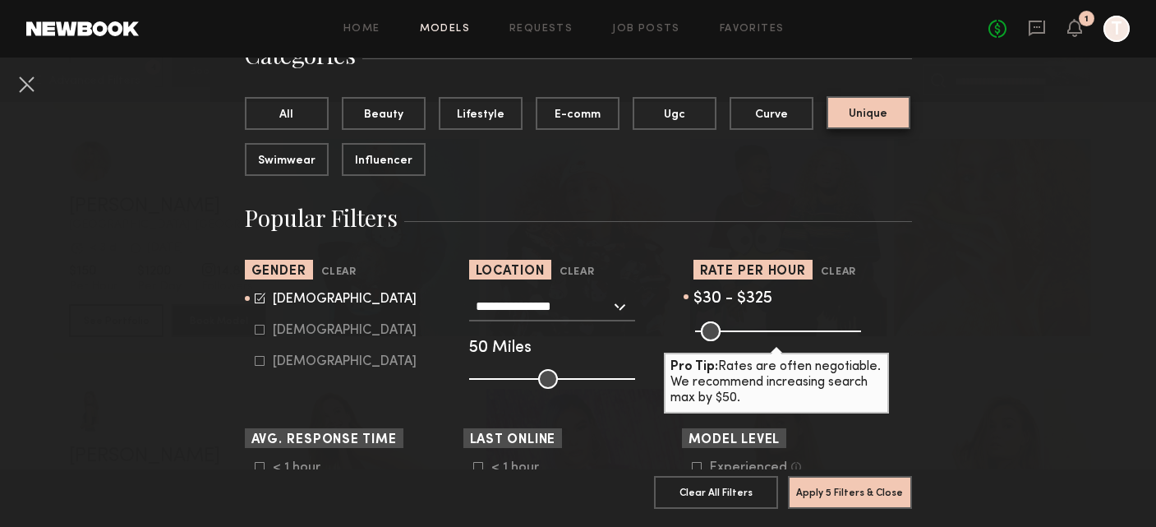
scroll to position [163, 0]
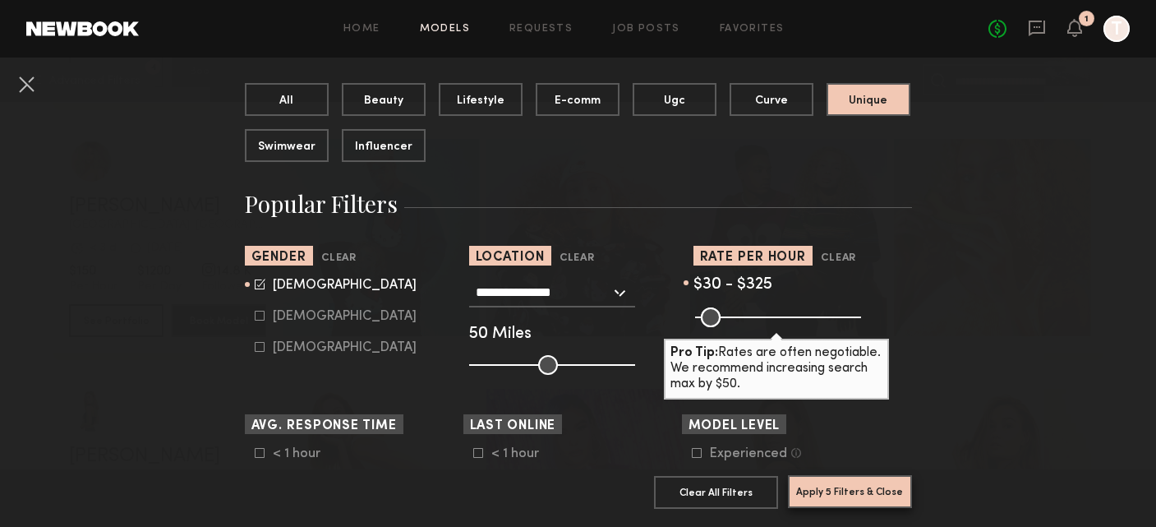
click at [825, 491] on button "Apply 5 Filters & Close" at bounding box center [850, 491] width 124 height 33
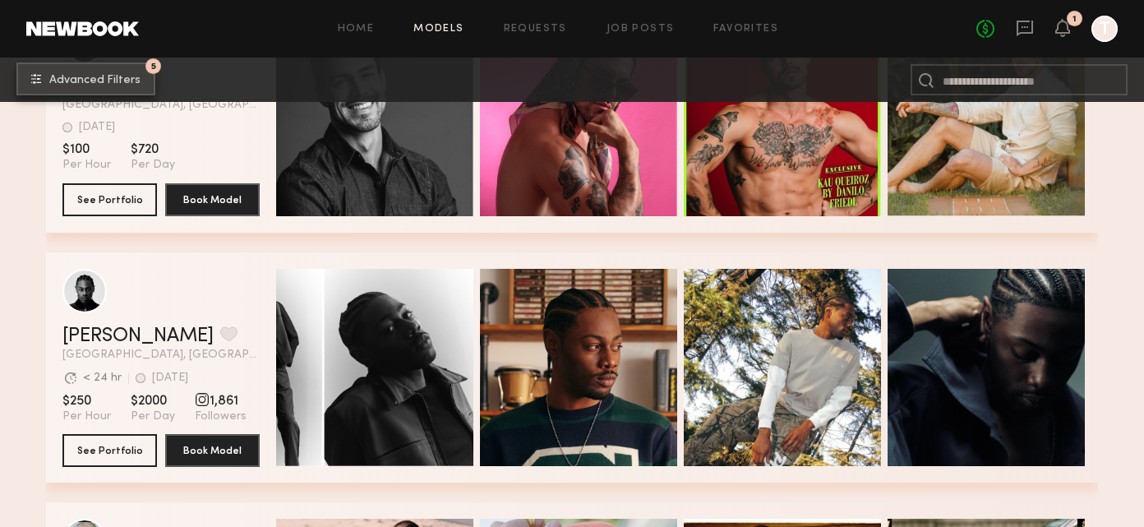
scroll to position [4490, 0]
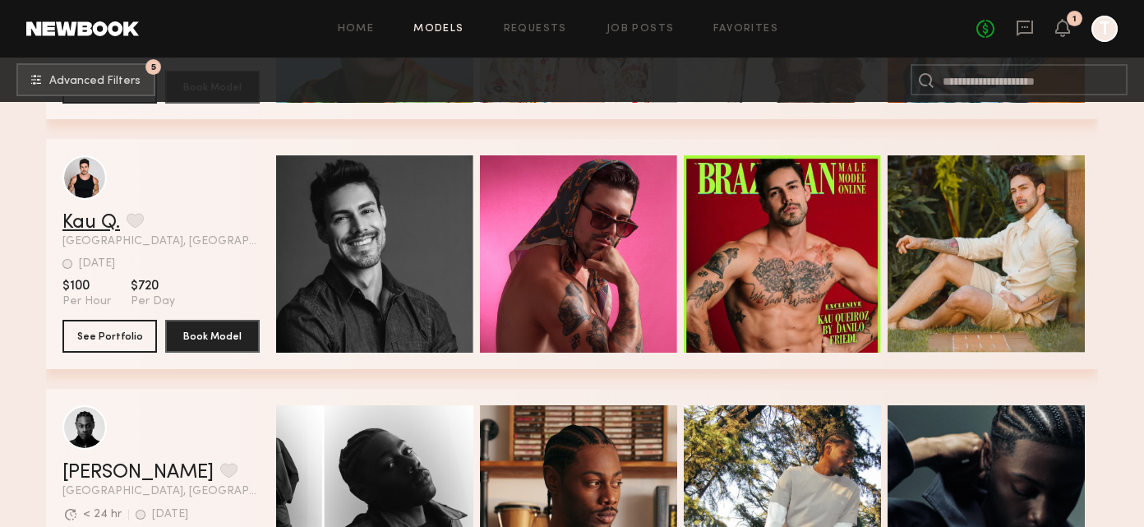
click at [94, 224] on link "Kau Q." at bounding box center [91, 223] width 58 height 20
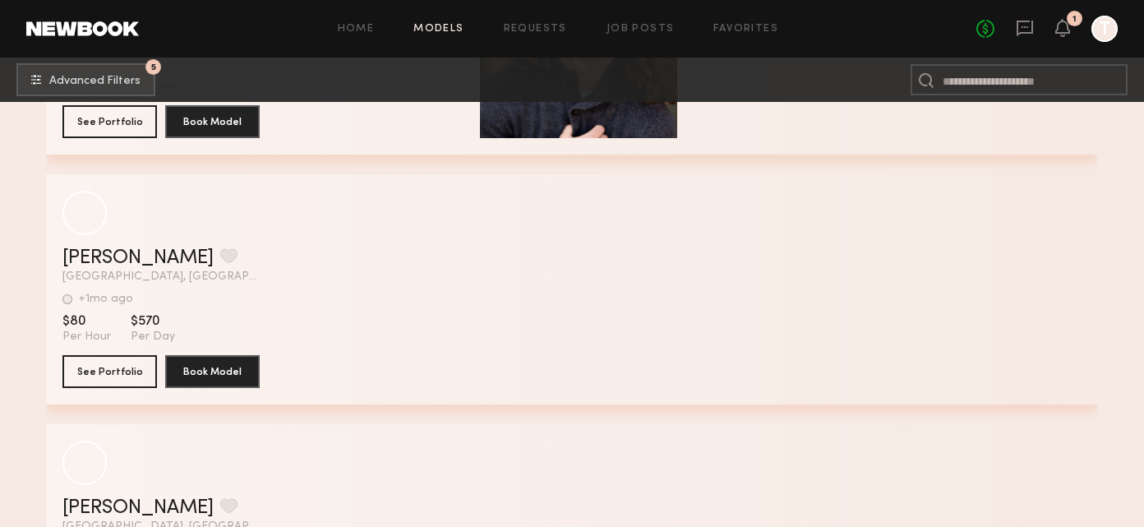
scroll to position [18443, 0]
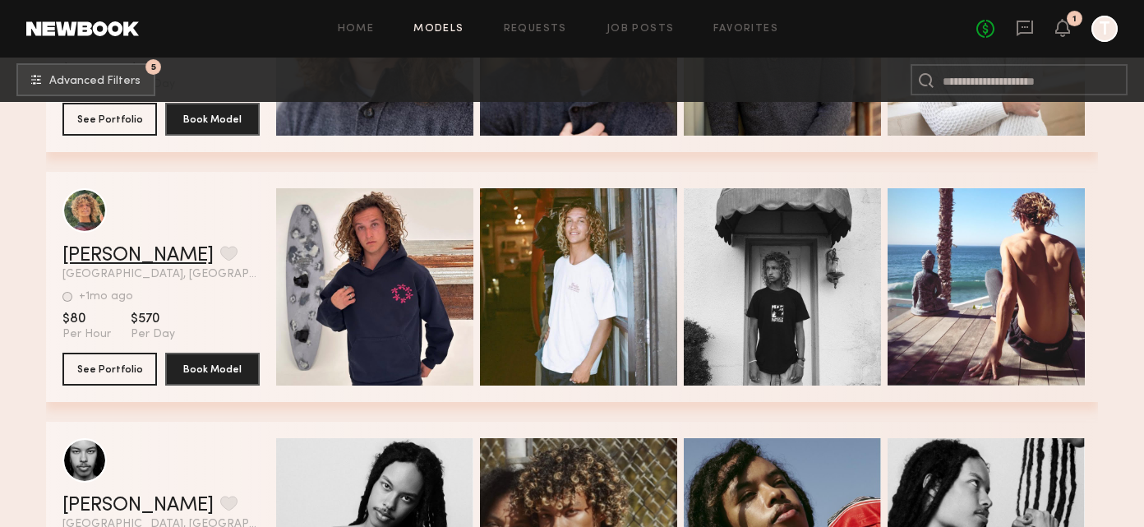
click at [108, 252] on link "Trent P." at bounding box center [137, 256] width 151 height 20
